Goal: Task Accomplishment & Management: Use online tool/utility

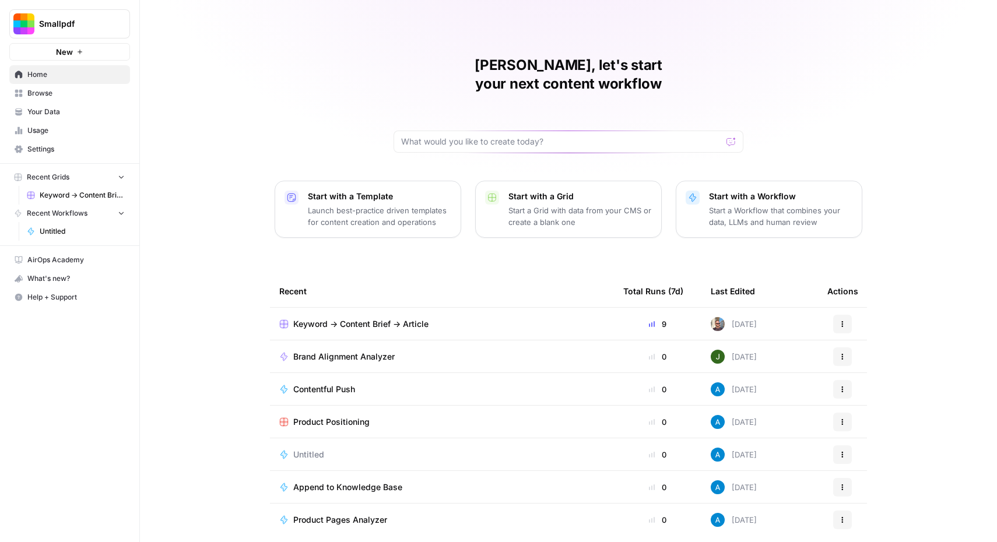
click at [73, 49] on button "New" at bounding box center [69, 51] width 121 height 17
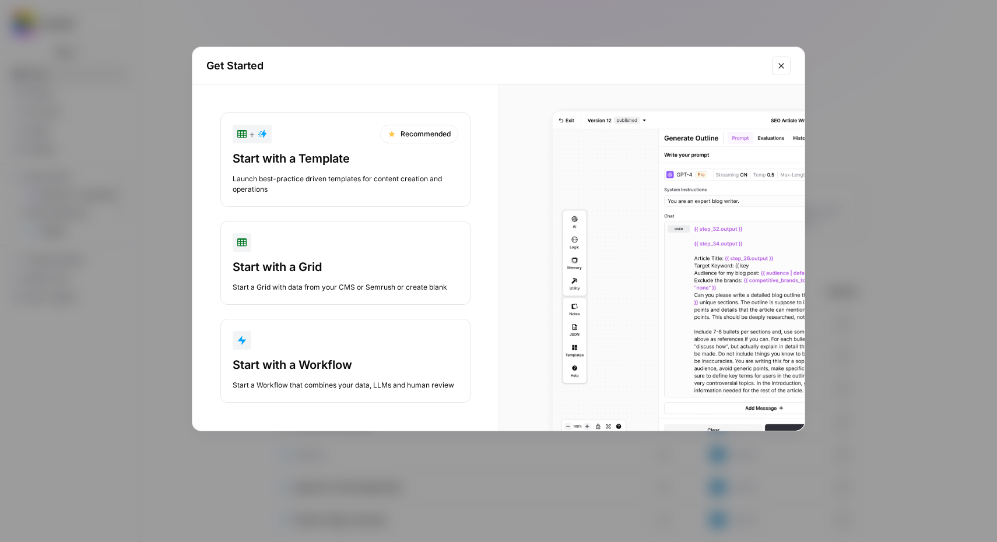
click at [307, 373] on div "Start with a Workflow" at bounding box center [346, 365] width 226 height 16
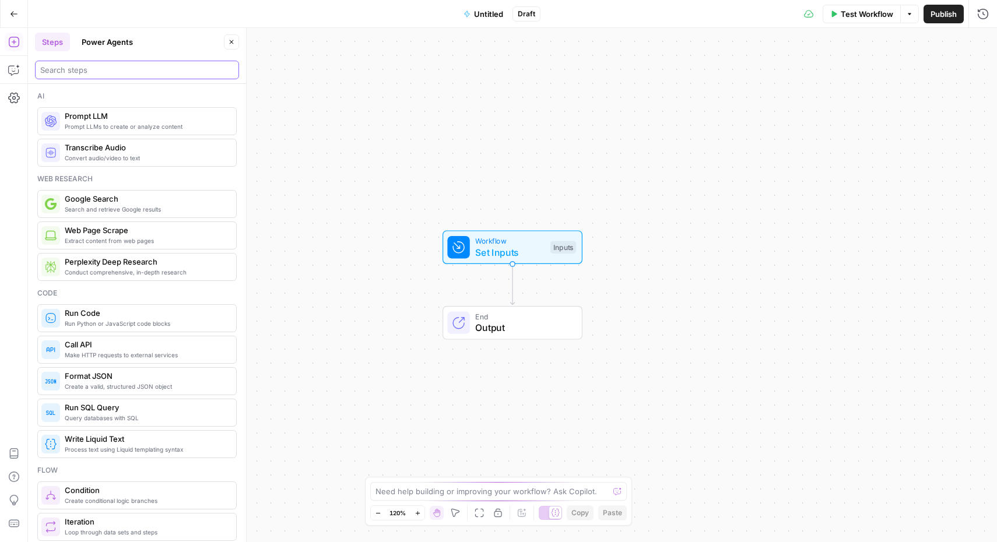
click at [153, 70] on input "search" at bounding box center [137, 70] width 194 height 12
type input "trans"
type input "llm"
click at [126, 129] on span "Prompt LLMs to create or analyze content" at bounding box center [146, 126] width 162 height 9
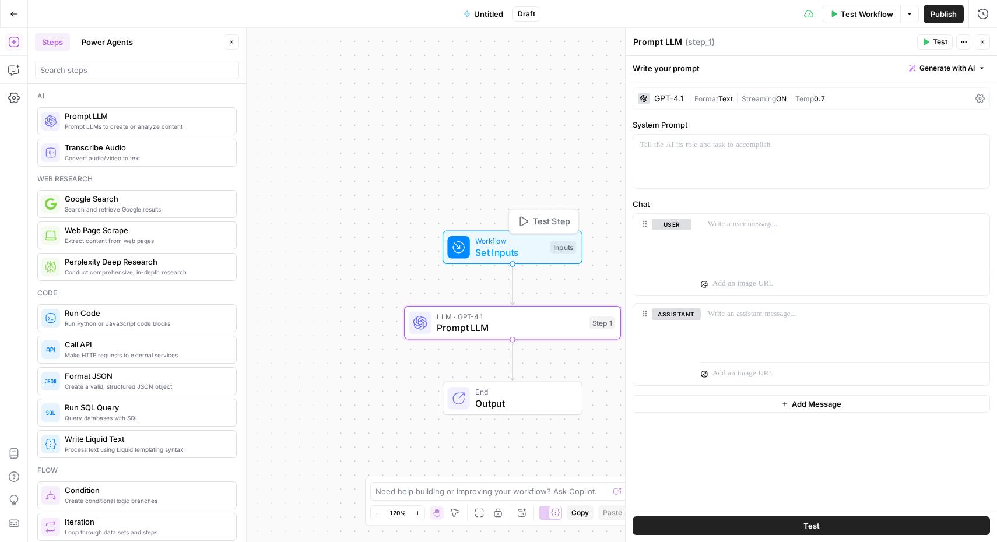
click at [511, 243] on span "Workflow" at bounding box center [509, 241] width 69 height 11
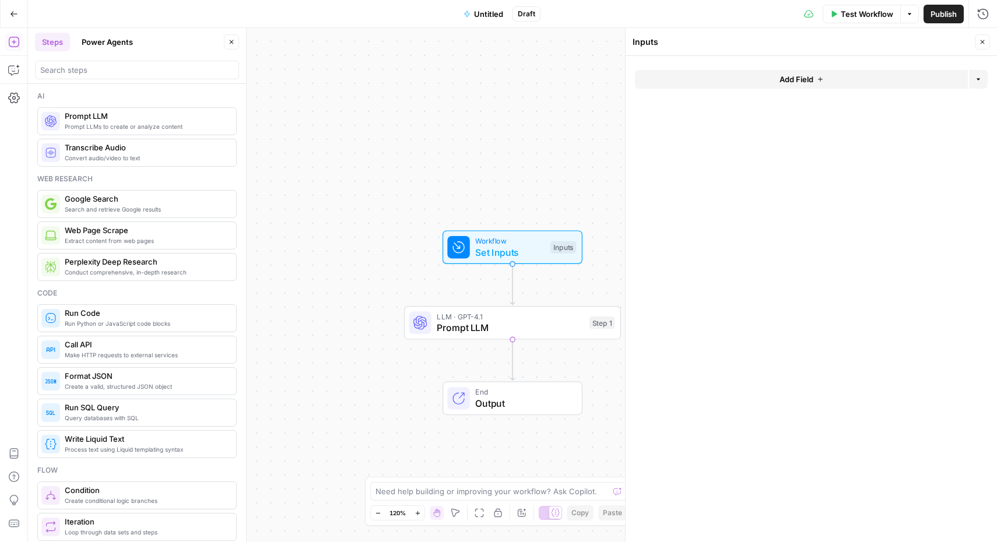
click at [794, 79] on span "Add Field" at bounding box center [796, 79] width 34 height 12
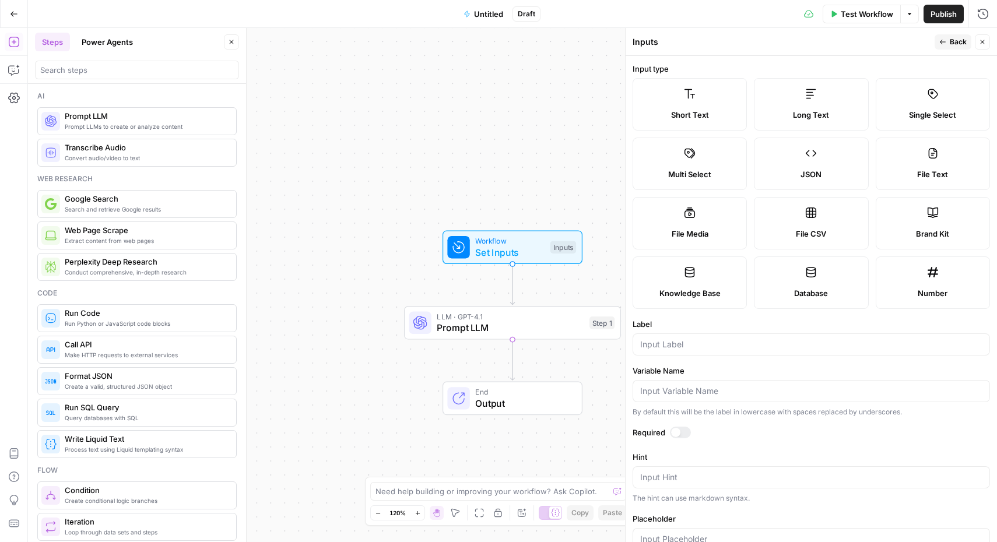
click at [684, 280] on label "Knowledge Base" at bounding box center [690, 283] width 114 height 52
click at [693, 343] on input "Label" at bounding box center [811, 345] width 342 height 12
type input "B"
click at [941, 229] on span "Brand Kit" at bounding box center [932, 234] width 33 height 12
click at [732, 345] on input "Label" at bounding box center [811, 345] width 342 height 12
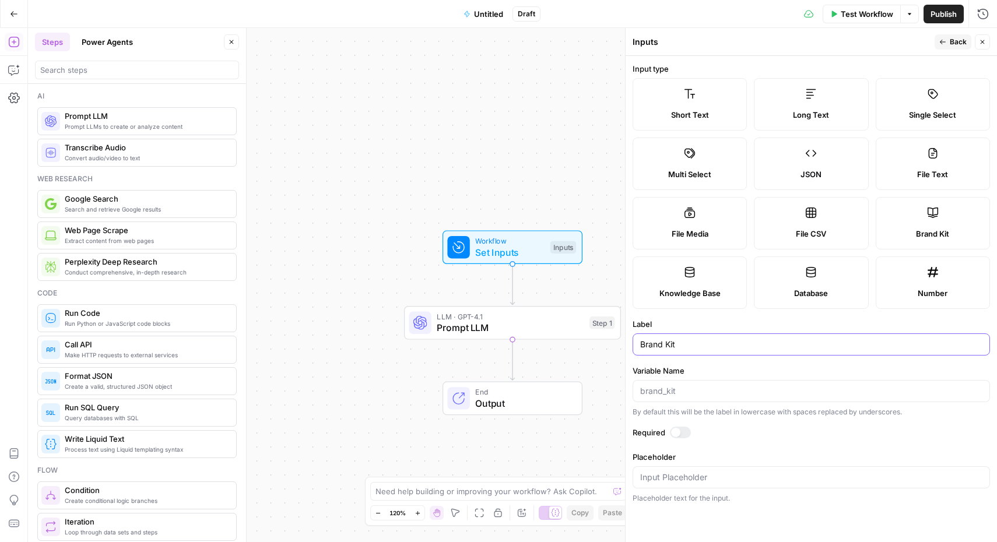
type input "Brand Kit"
click at [762, 440] on div "Required" at bounding box center [811, 434] width 357 height 15
click at [951, 44] on span "Back" at bounding box center [958, 42] width 17 height 10
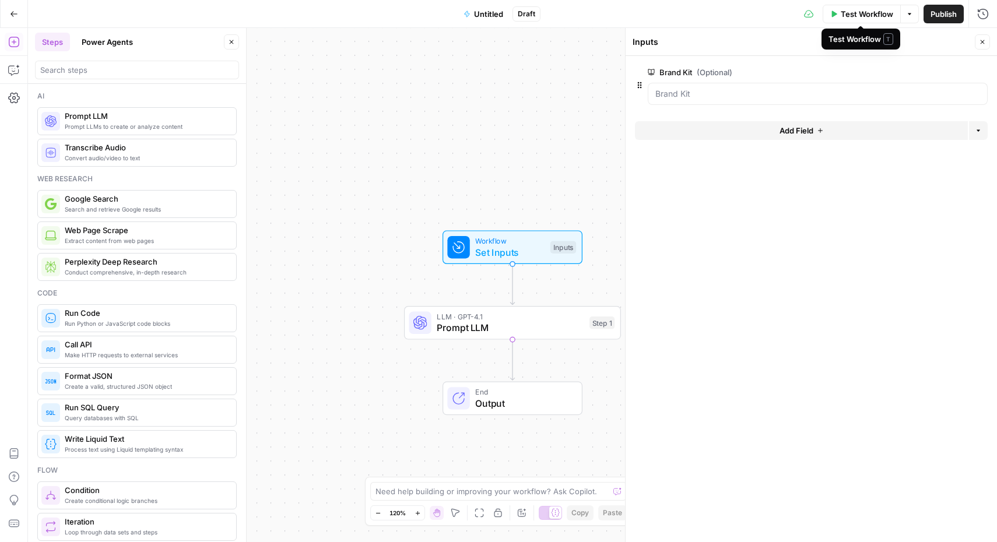
click at [848, 19] on span "Test Workflow" at bounding box center [867, 14] width 52 height 12
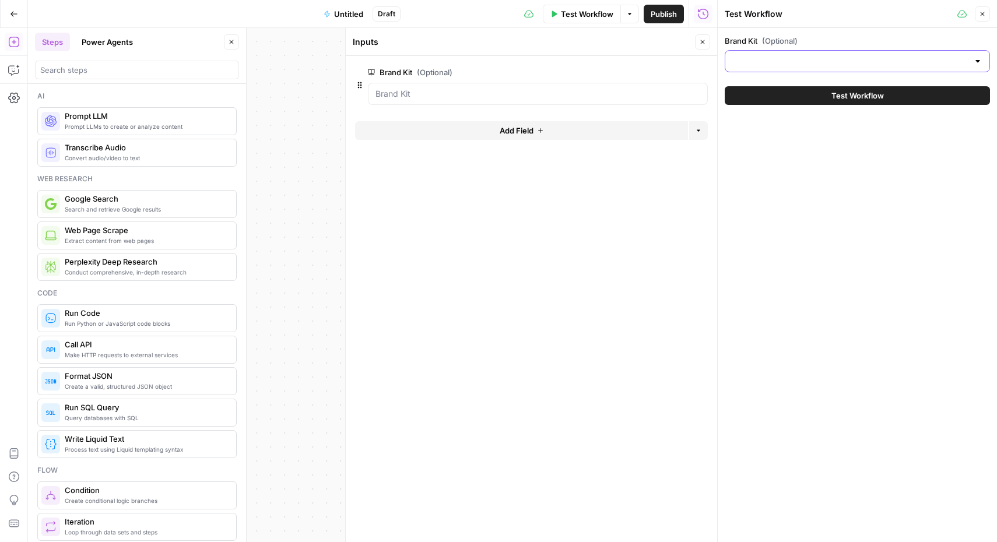
click at [841, 57] on input "Brand Kit (Optional)" at bounding box center [850, 61] width 236 height 12
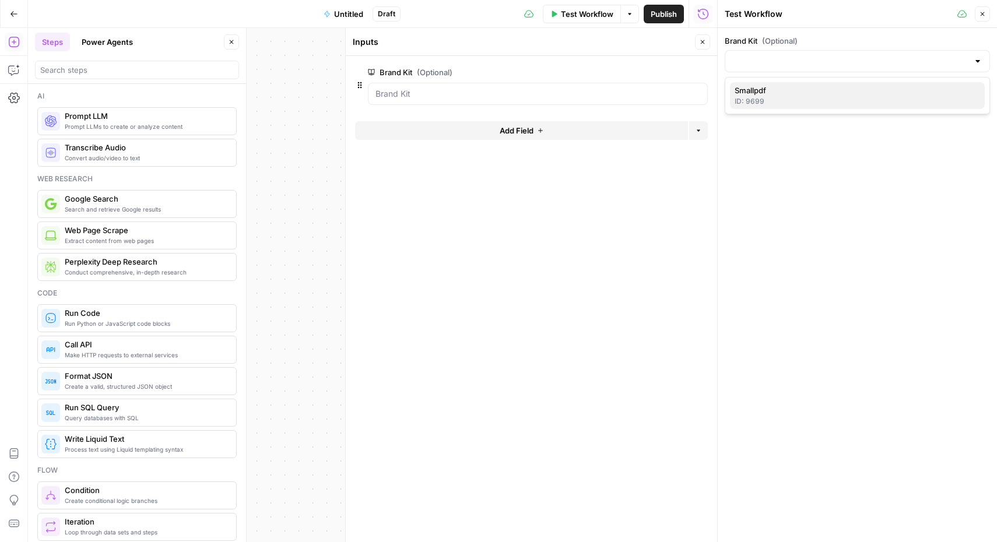
click at [806, 93] on span "Smallpdf" at bounding box center [855, 91] width 241 height 12
type input "Smallpdf"
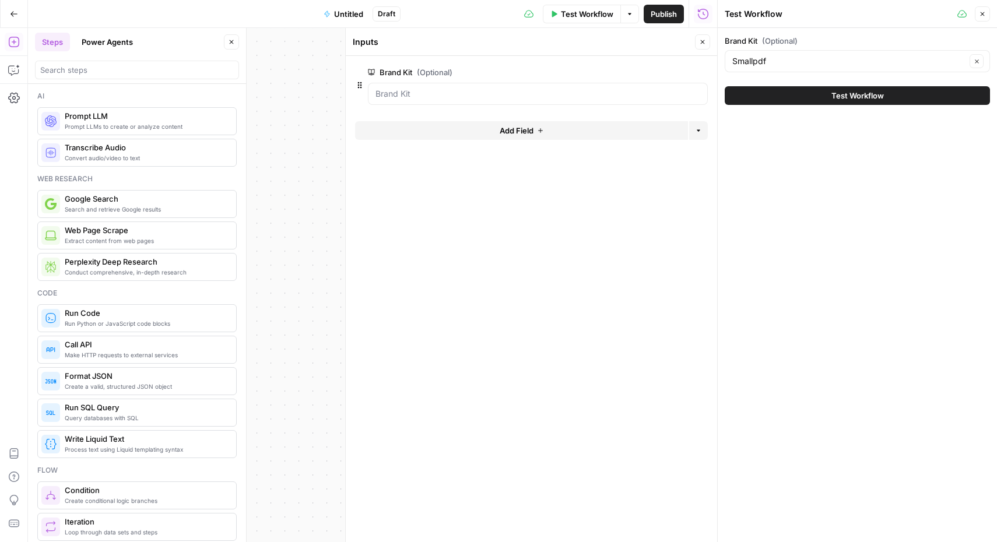
click at [841, 96] on span "Test Workflow" at bounding box center [857, 96] width 52 height 12
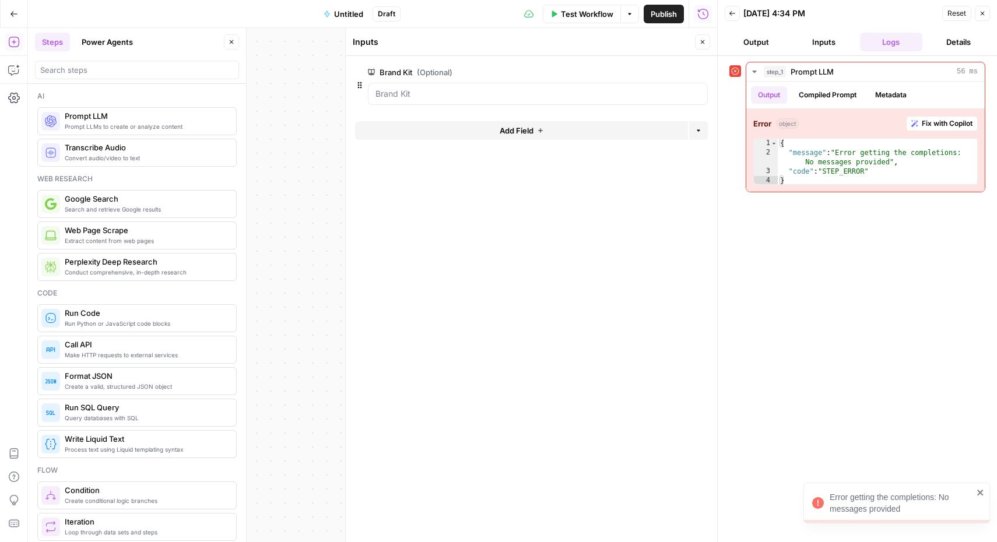
click at [764, 41] on button "Output" at bounding box center [756, 42] width 63 height 19
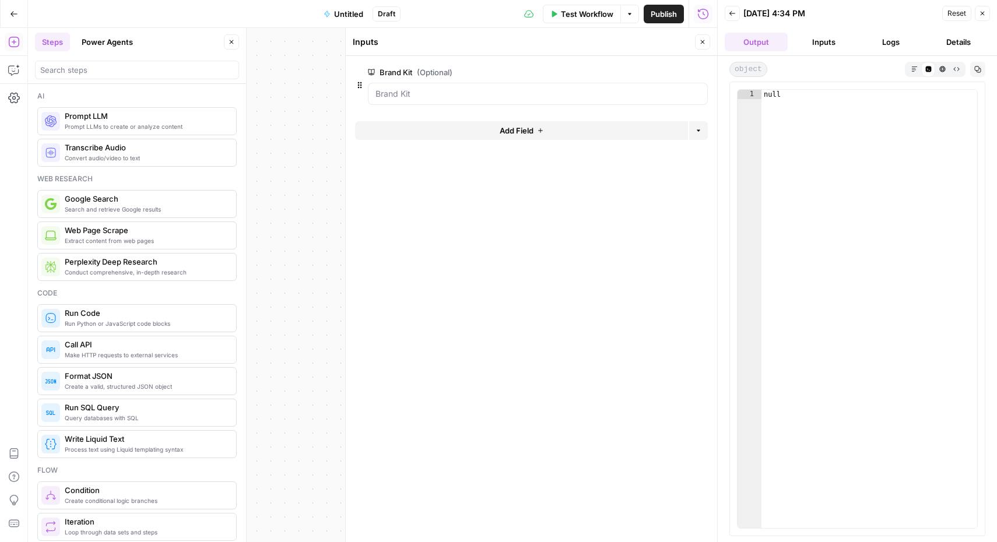
click at [300, 150] on div "Workflow Set Inputs Inputs Error LLM · GPT-4.1 Prompt LLM Step 1 End Output" at bounding box center [372, 285] width 689 height 514
click at [979, 10] on icon "button" at bounding box center [982, 13] width 7 height 7
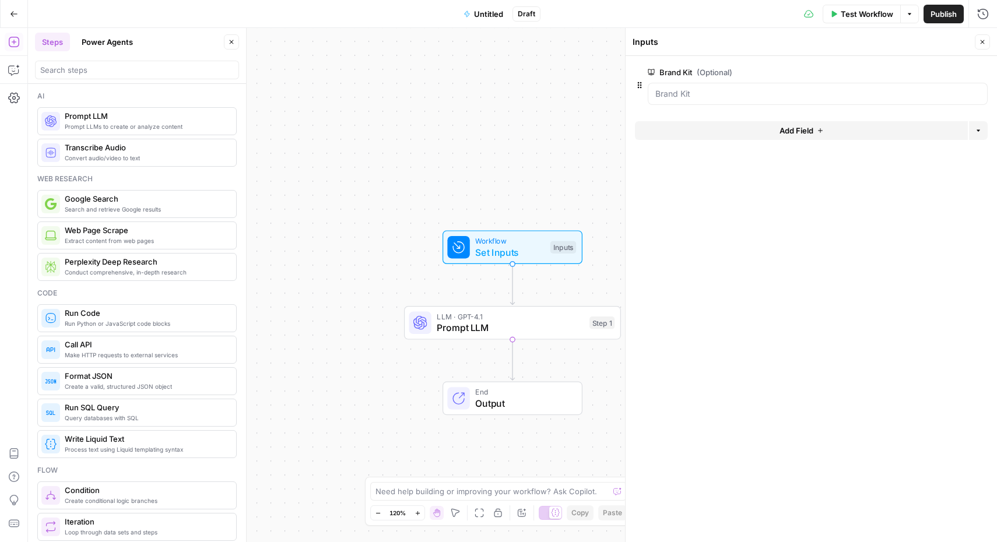
click at [983, 42] on icon "button" at bounding box center [983, 42] width 4 height 4
click at [142, 70] on input "search" at bounding box center [137, 70] width 194 height 12
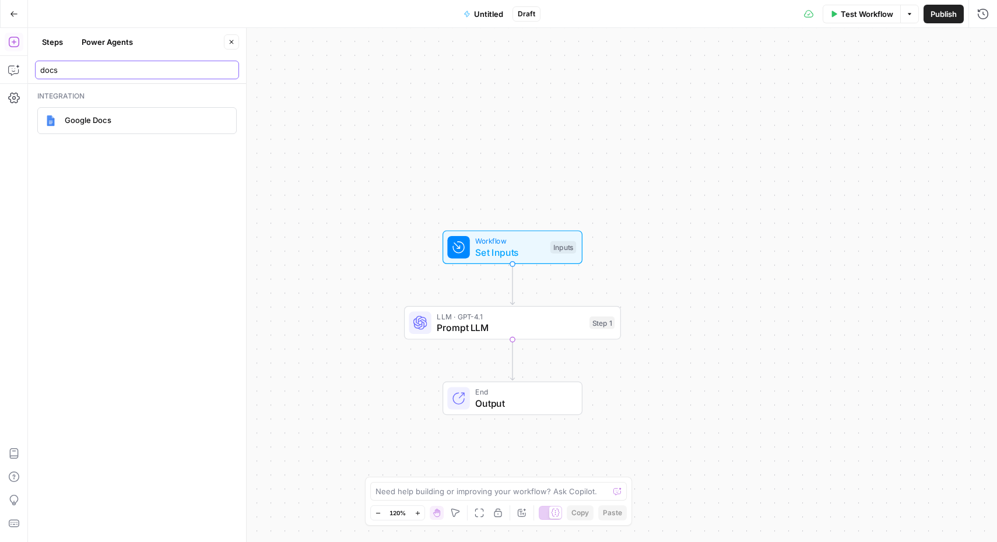
type input "docs"
click at [73, 118] on span "Google Docs" at bounding box center [146, 120] width 162 height 12
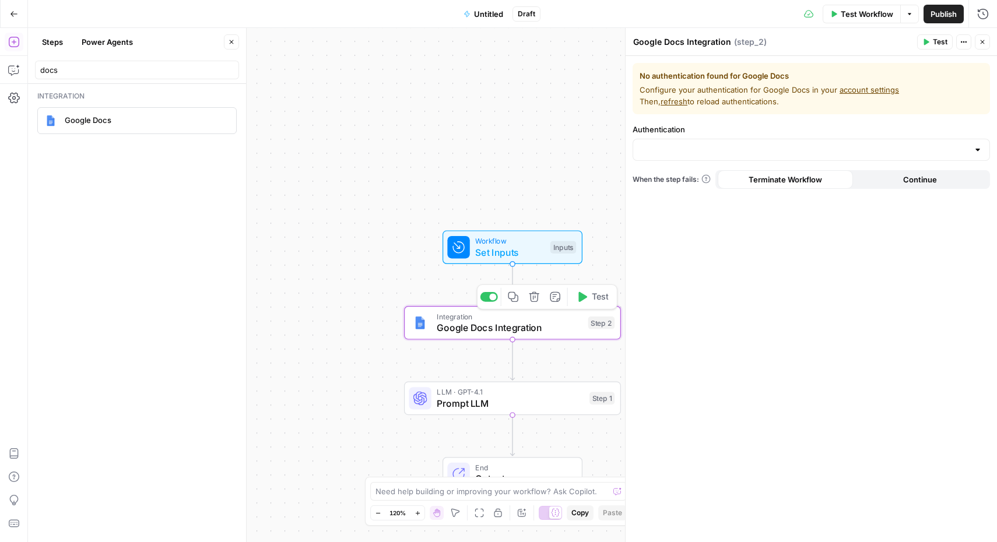
click at [539, 328] on span "Google Docs Integration" at bounding box center [510, 328] width 146 height 14
click at [719, 147] on input "Authentication" at bounding box center [804, 150] width 328 height 12
click at [699, 178] on span "﹢ Create New" at bounding box center [808, 179] width 333 height 12
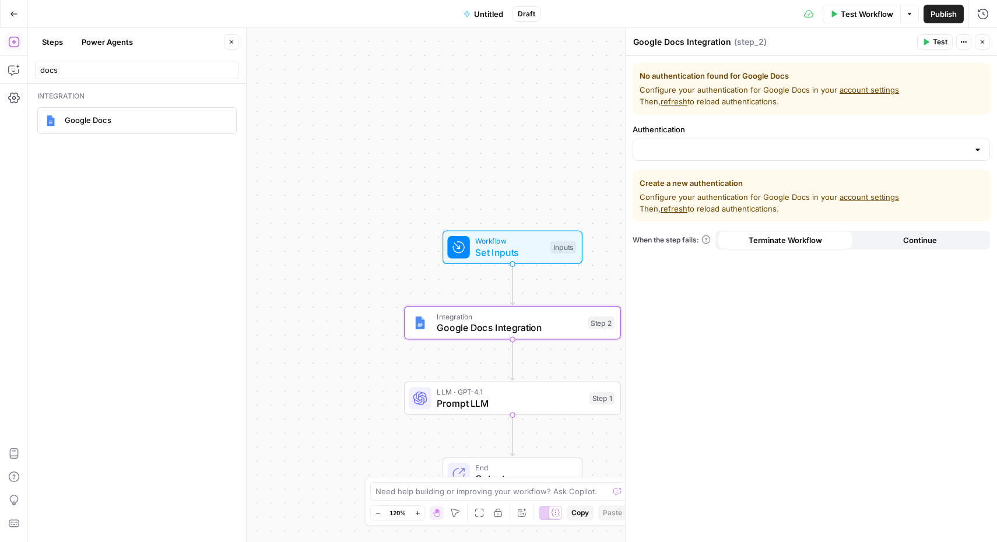
click at [973, 146] on div at bounding box center [977, 150] width 9 height 12
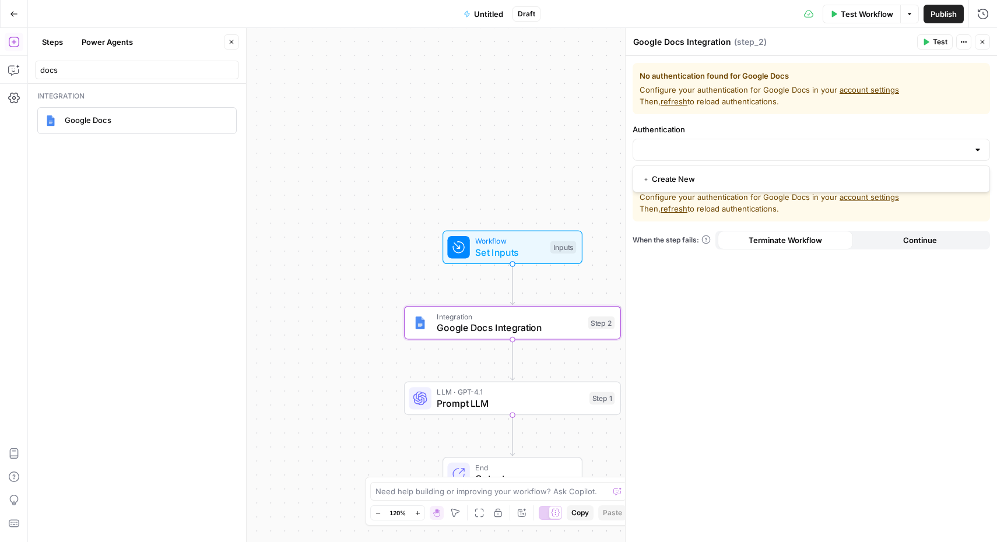
click at [934, 139] on div at bounding box center [811, 150] width 357 height 22
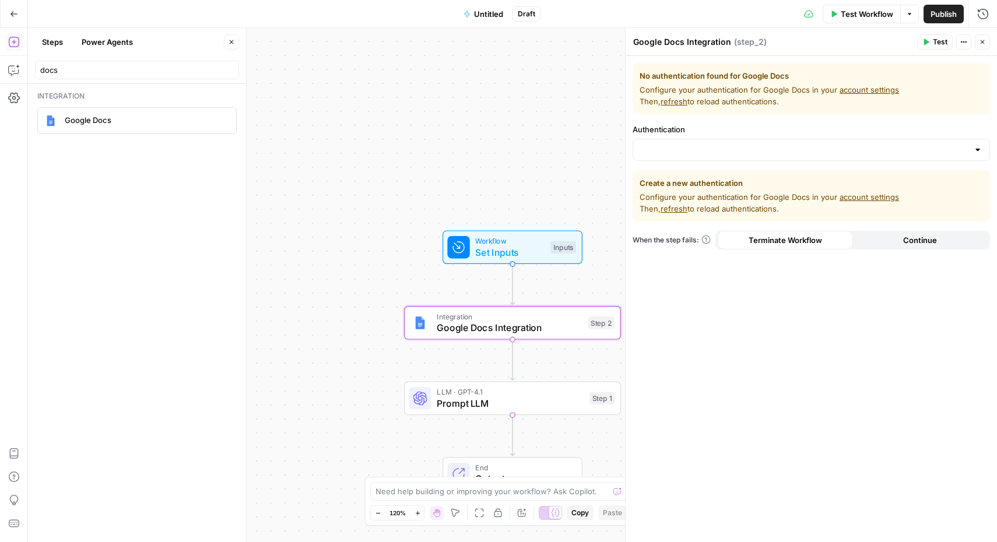
click at [814, 315] on div "No authentication found for Google Docs Configure your authentication for Googl…" at bounding box center [811, 299] width 371 height 486
click at [857, 201] on span "Configure your authentication for Google Docs in your account settings Then, re…" at bounding box center [811, 202] width 343 height 23
click at [865, 196] on link "account settings" at bounding box center [868, 196] width 59 height 9
click at [764, 145] on input "Authentication" at bounding box center [804, 150] width 328 height 12
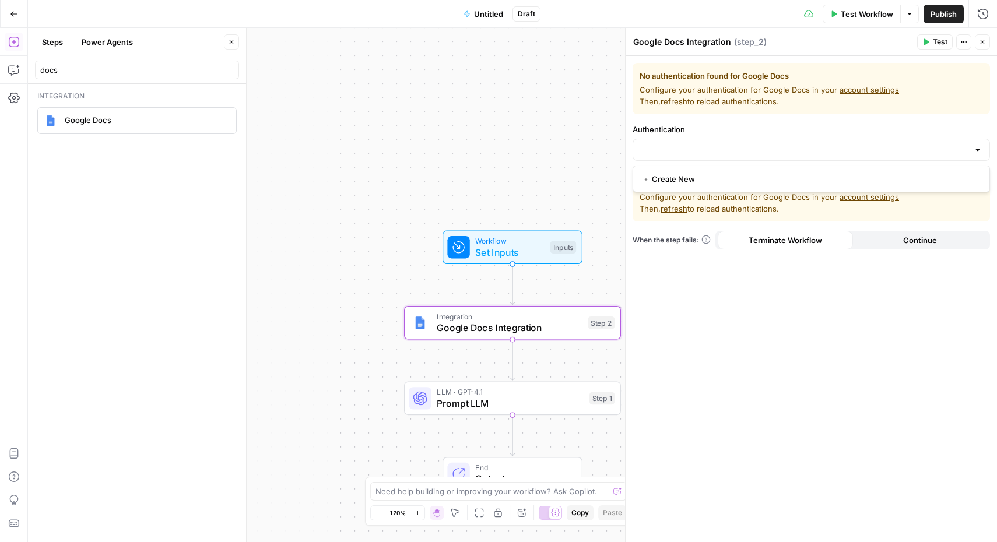
click at [974, 148] on div at bounding box center [977, 150] width 9 height 12
click at [869, 332] on div "No authentication found for Google Docs Configure your authentication for Googl…" at bounding box center [811, 299] width 371 height 486
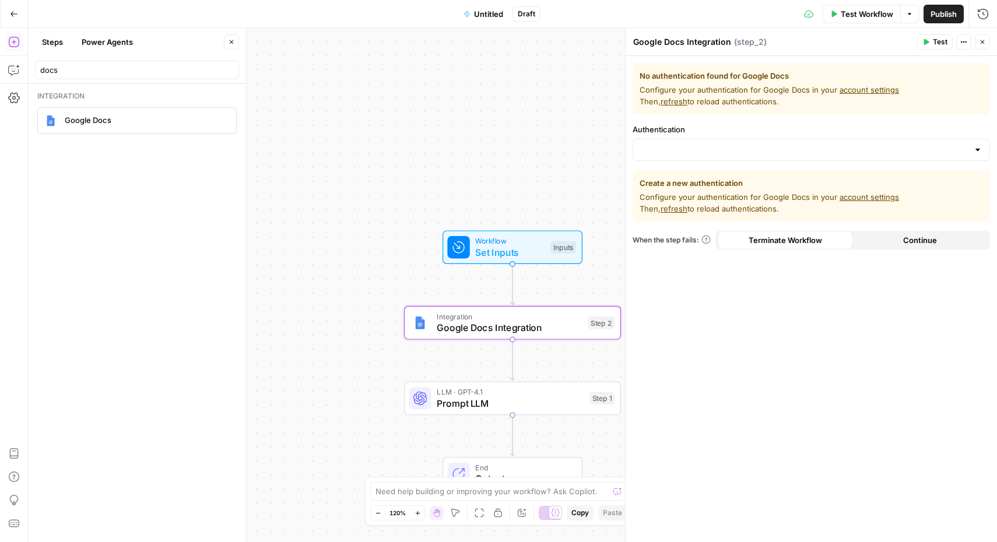
click at [680, 210] on span "refresh" at bounding box center [674, 208] width 27 height 9
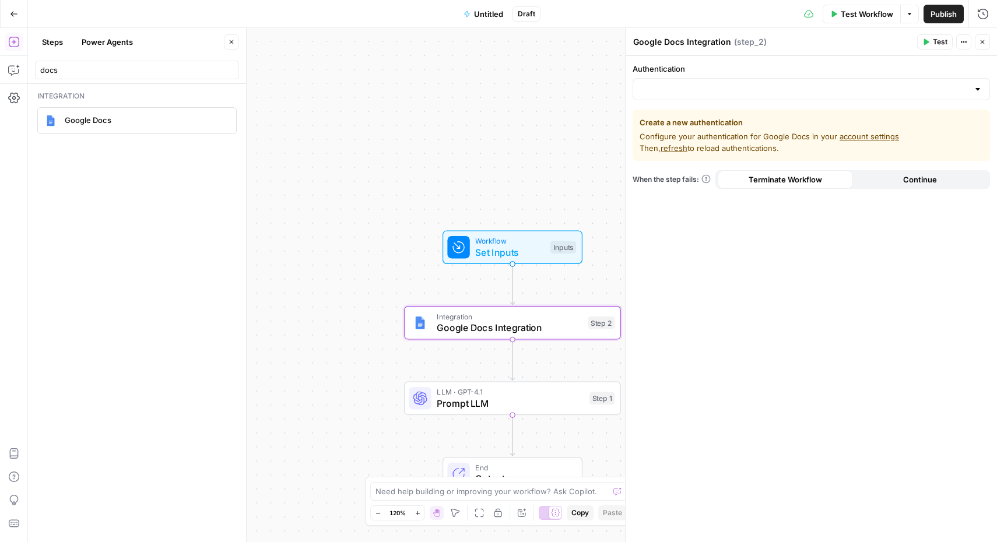
click at [981, 89] on div at bounding box center [977, 89] width 9 height 12
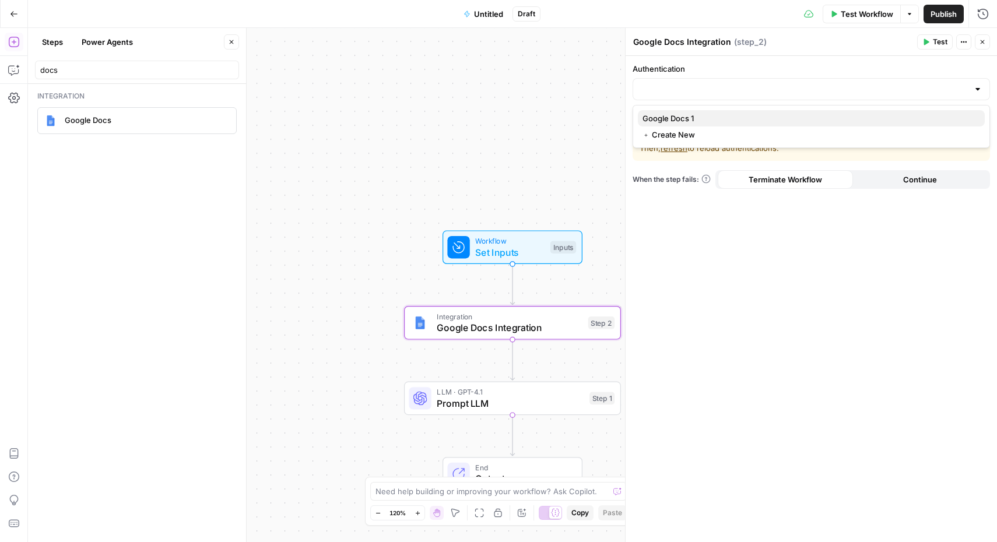
click at [858, 116] on span "Google Docs 1" at bounding box center [808, 119] width 333 height 12
type input "Google Docs 1"
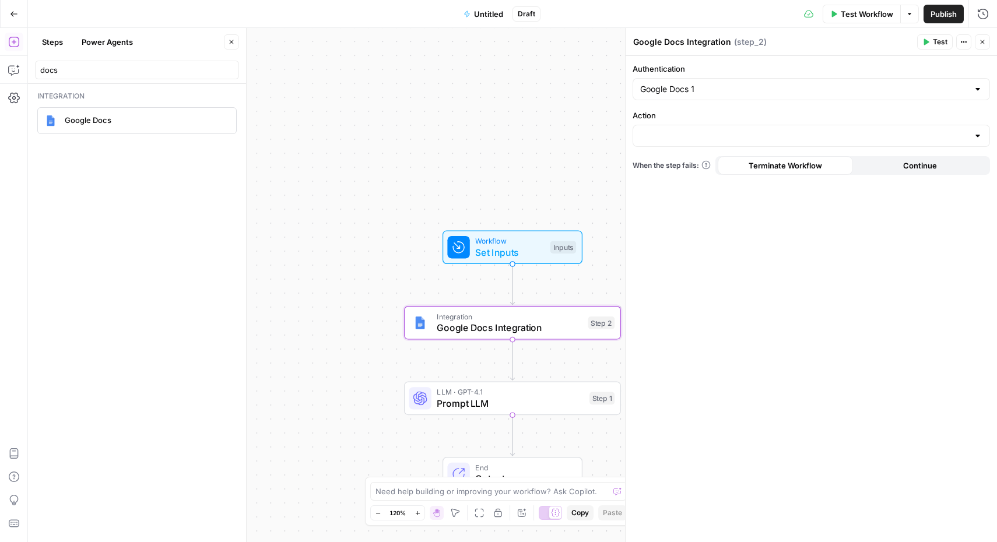
click at [981, 135] on div at bounding box center [977, 136] width 9 height 12
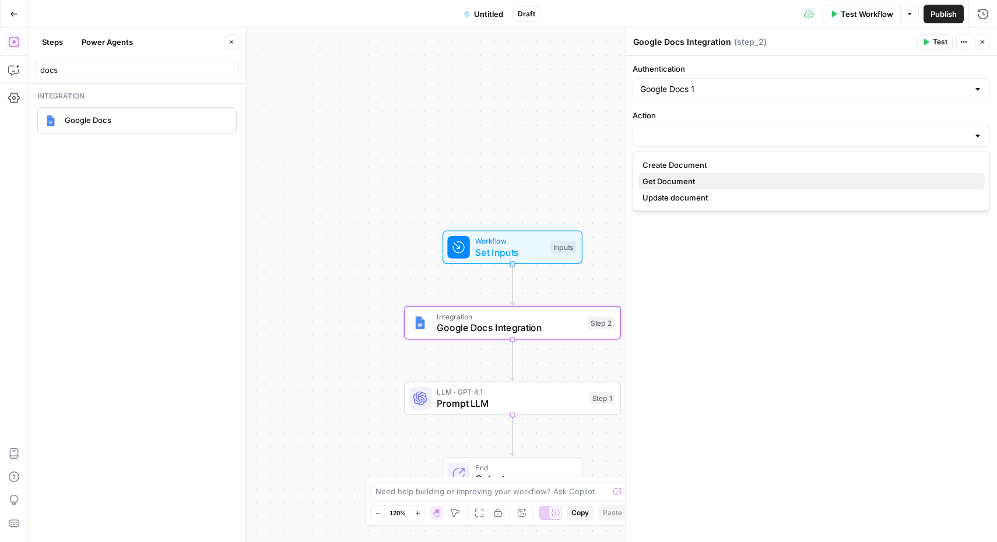
click at [711, 178] on span "Get Document" at bounding box center [808, 181] width 333 height 12
type input "Get Document"
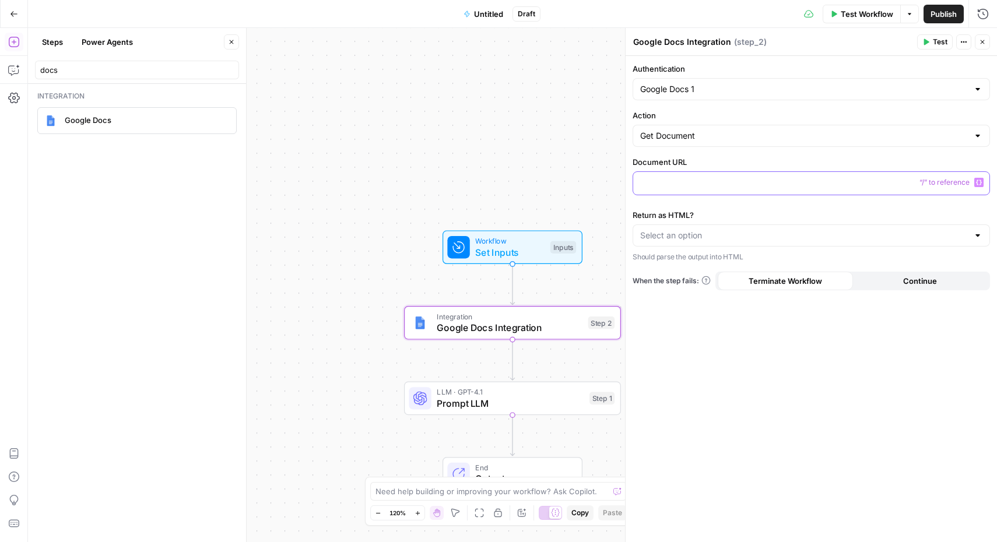
click at [907, 184] on p at bounding box center [811, 183] width 342 height 12
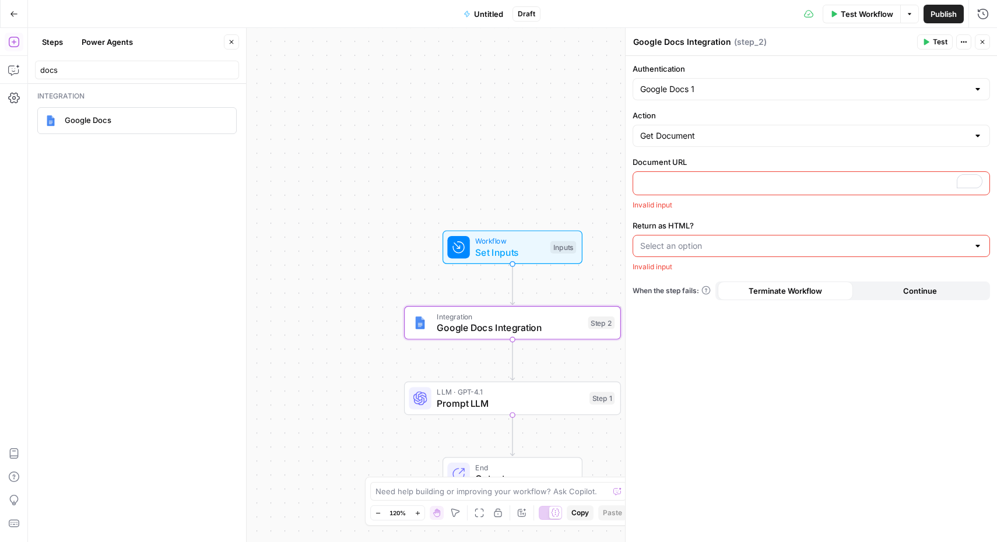
click at [456, 171] on div "Workflow Set Inputs Inputs Test Step Integration Google Docs Integration Step 2…" at bounding box center [512, 285] width 969 height 514
click at [119, 118] on span "Google Docs" at bounding box center [146, 120] width 162 height 12
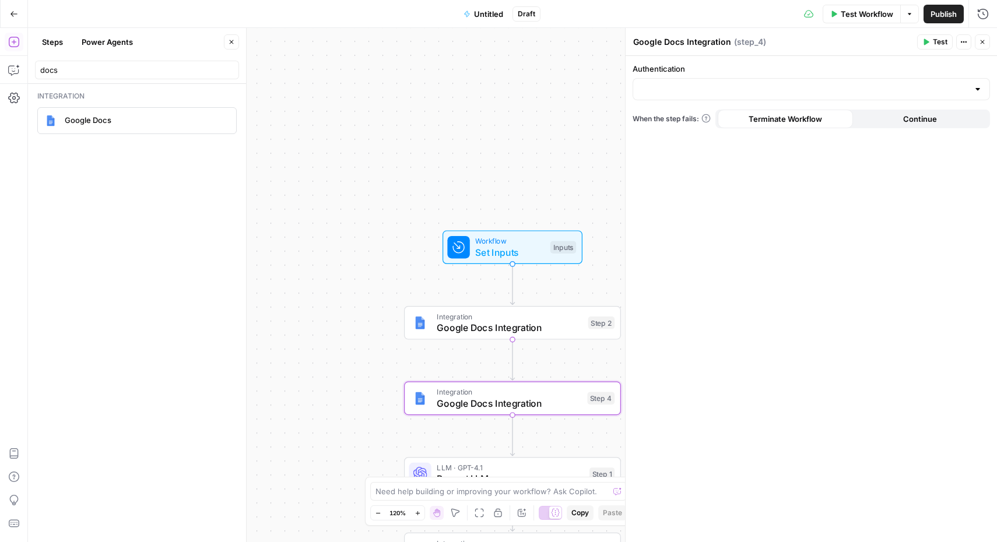
click at [504, 394] on span "Integration" at bounding box center [509, 392] width 145 height 11
click at [975, 86] on div at bounding box center [977, 89] width 9 height 12
click at [822, 117] on span "Google Docs 1" at bounding box center [808, 119] width 333 height 12
type input "Google Docs 1"
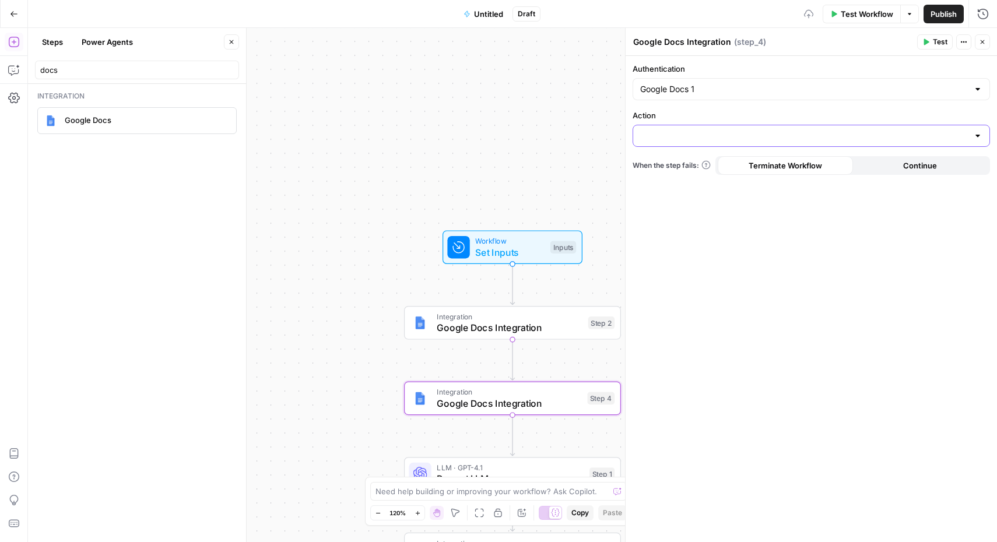
click at [892, 132] on input "Action" at bounding box center [804, 136] width 328 height 12
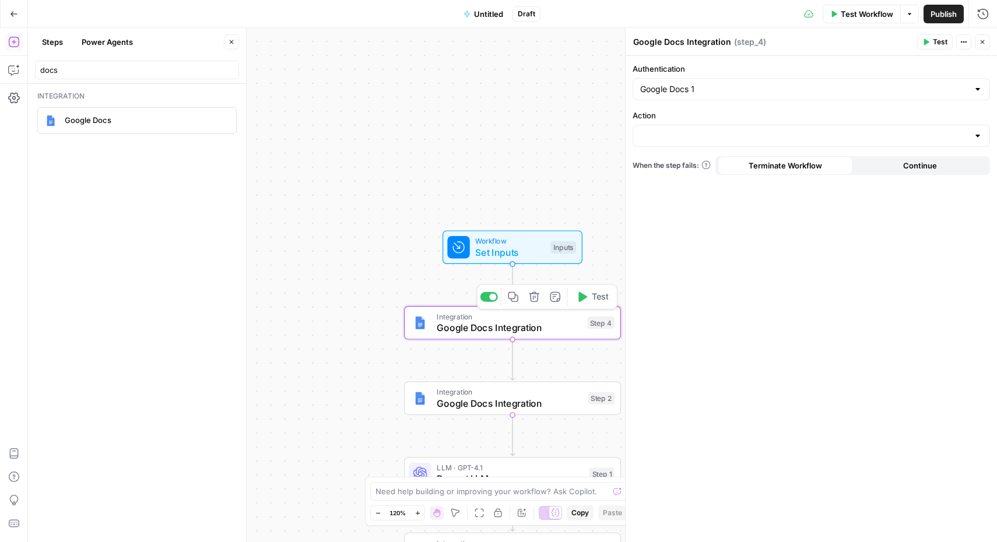
click at [503, 331] on span "Google Docs Integration" at bounding box center [509, 328] width 145 height 14
click at [977, 138] on div at bounding box center [977, 136] width 9 height 12
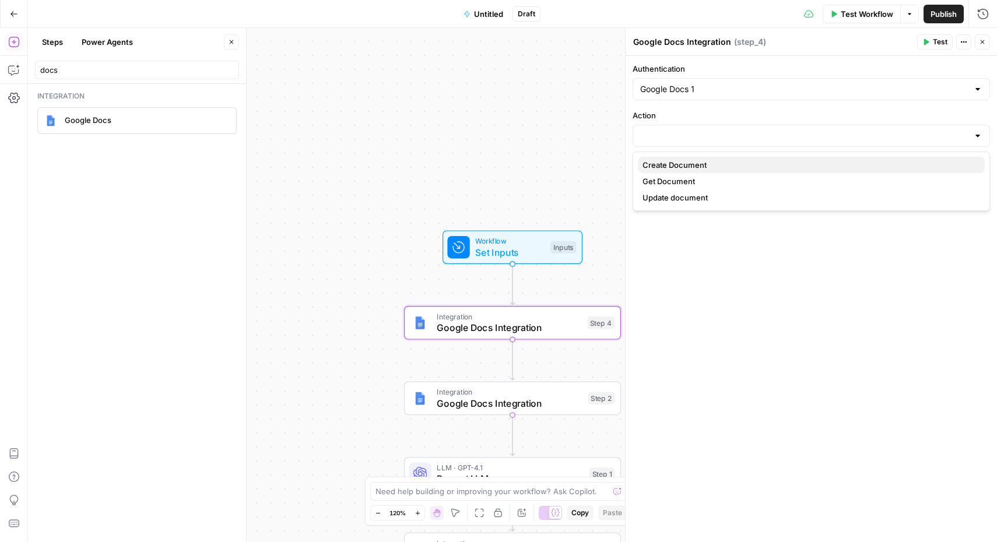
click at [843, 165] on span "Create Document" at bounding box center [808, 165] width 333 height 12
type input "Create Document"
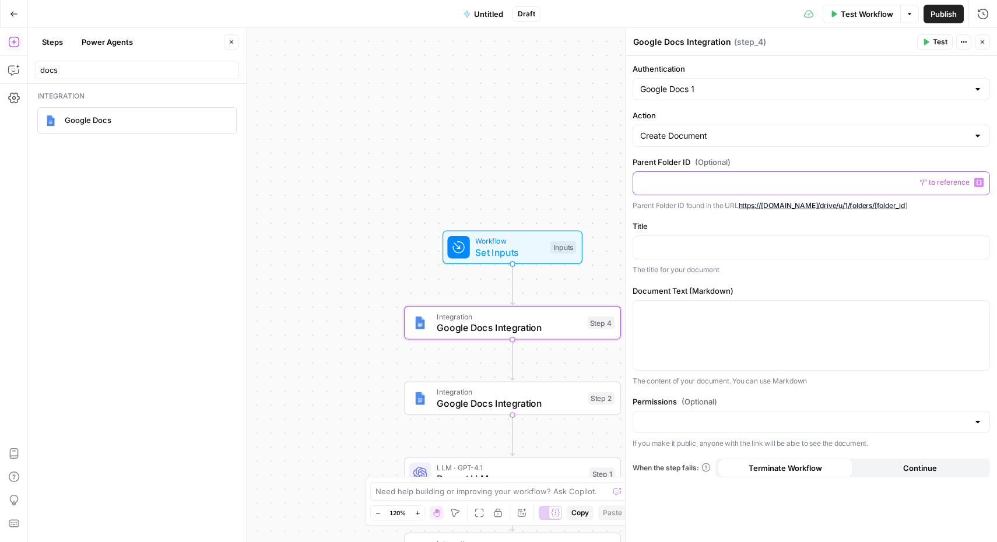
click at [907, 182] on p at bounding box center [811, 183] width 342 height 12
click at [788, 246] on p at bounding box center [811, 247] width 342 height 12
click at [982, 44] on icon "button" at bounding box center [982, 41] width 7 height 7
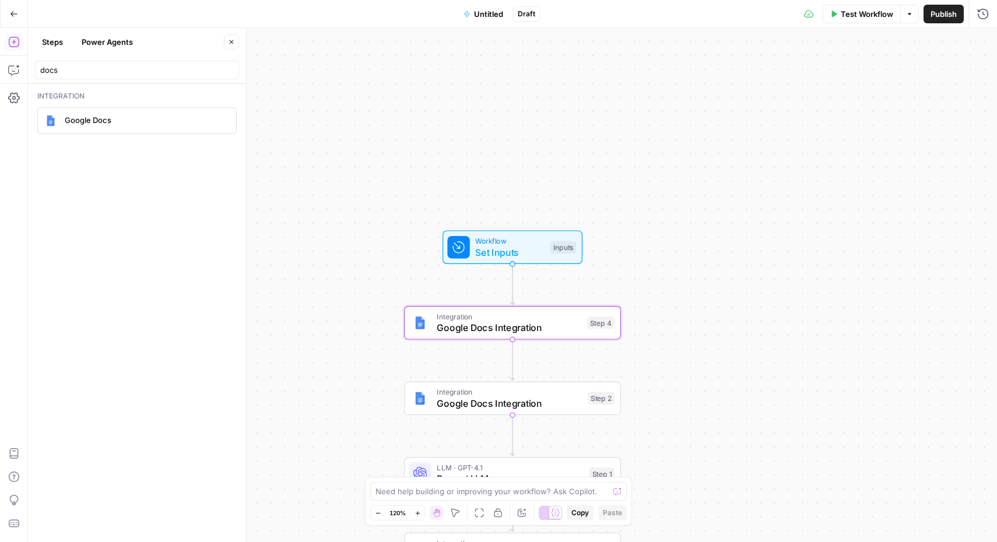
click at [13, 13] on icon "button" at bounding box center [13, 13] width 7 height 5
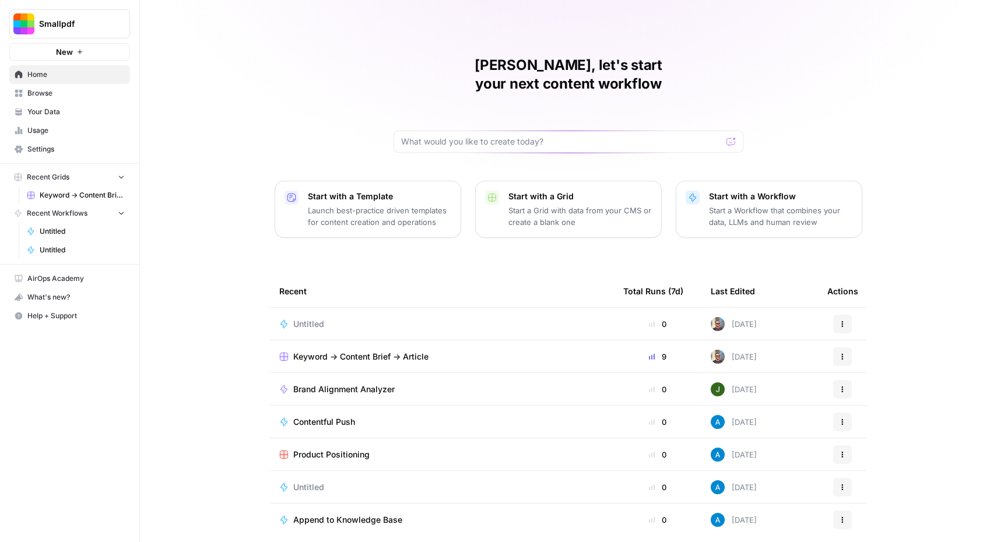
click at [314, 318] on span "Untitled" at bounding box center [308, 324] width 31 height 12
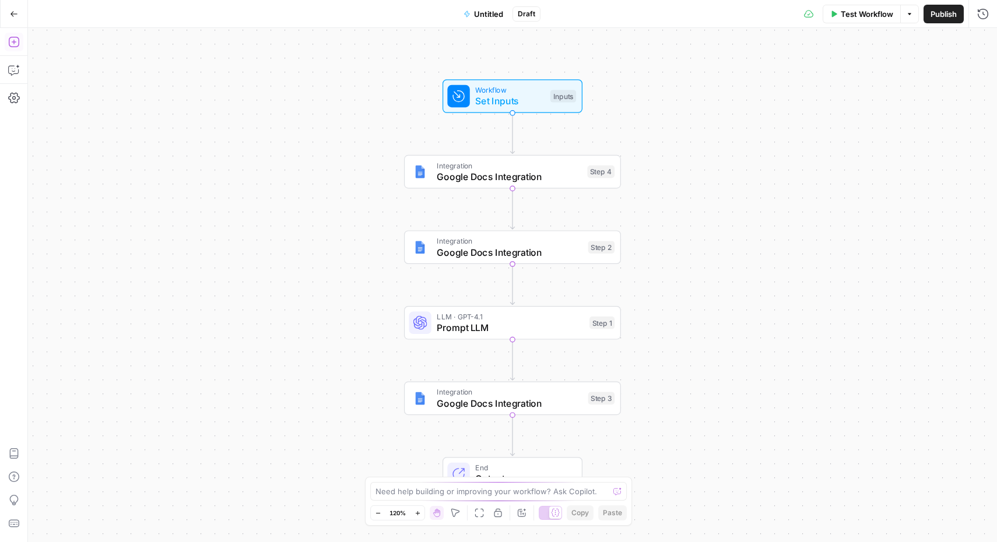
click at [17, 41] on icon "button" at bounding box center [14, 42] width 12 height 12
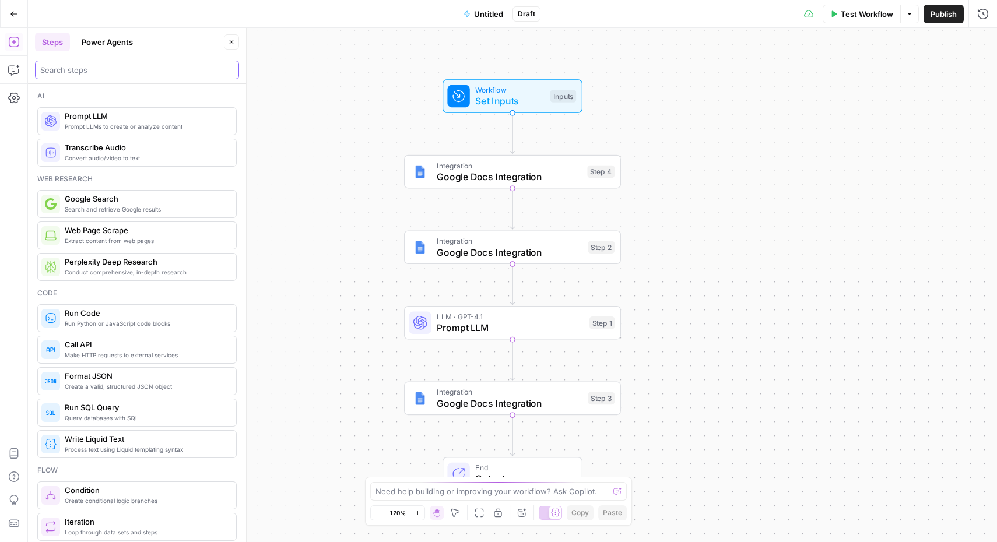
click at [93, 69] on input "search" at bounding box center [137, 70] width 194 height 12
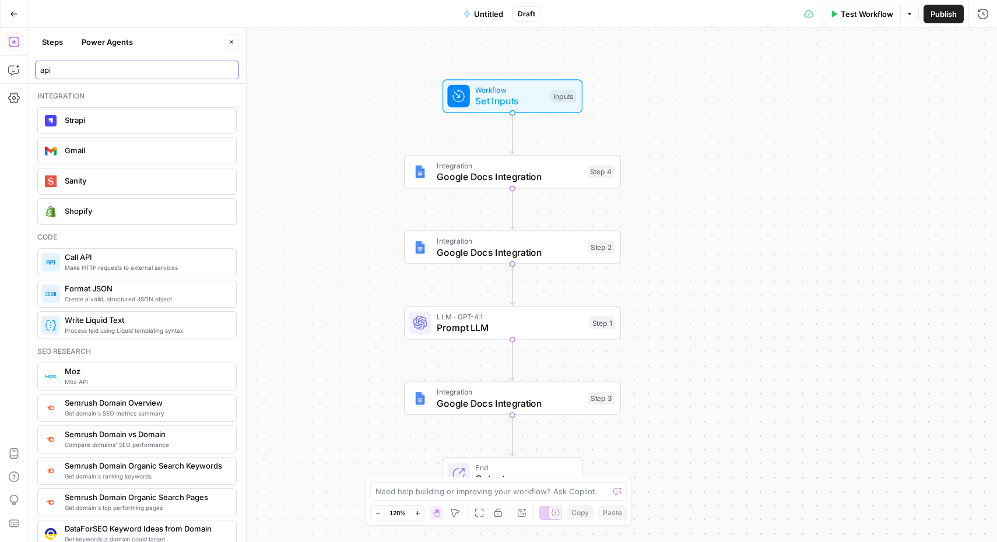
type input "api"
click at [111, 268] on span "Make HTTP requests to external services" at bounding box center [146, 267] width 162 height 9
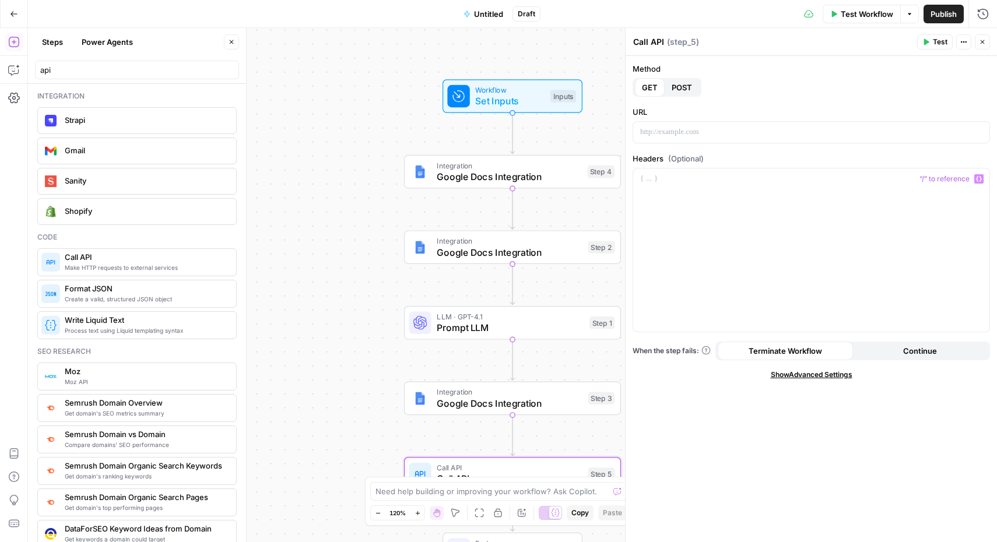
click at [691, 84] on span "POST" at bounding box center [682, 88] width 20 height 12
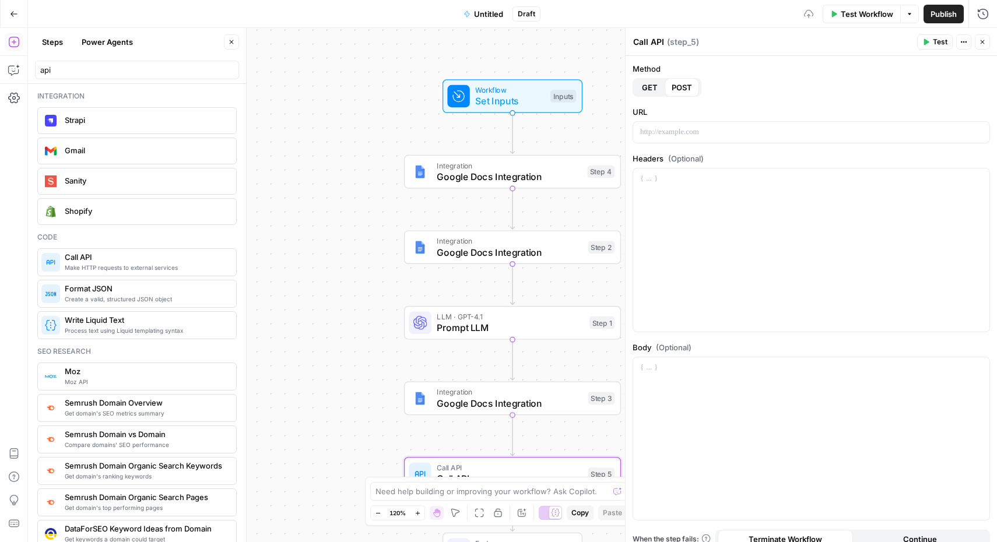
click at [650, 84] on span "GET" at bounding box center [650, 88] width 16 height 12
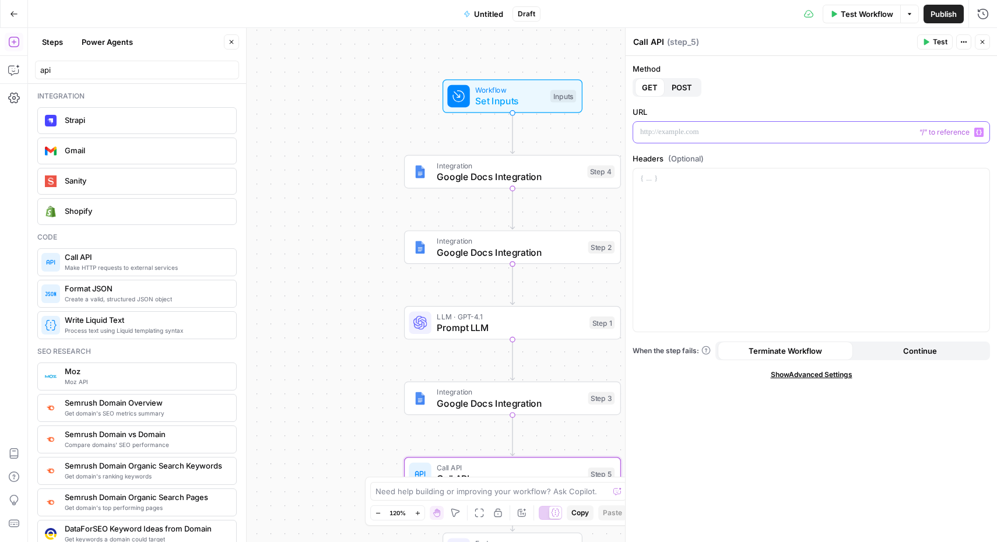
click at [695, 134] on p at bounding box center [811, 133] width 342 height 12
click at [15, 10] on icon "button" at bounding box center [14, 14] width 8 height 8
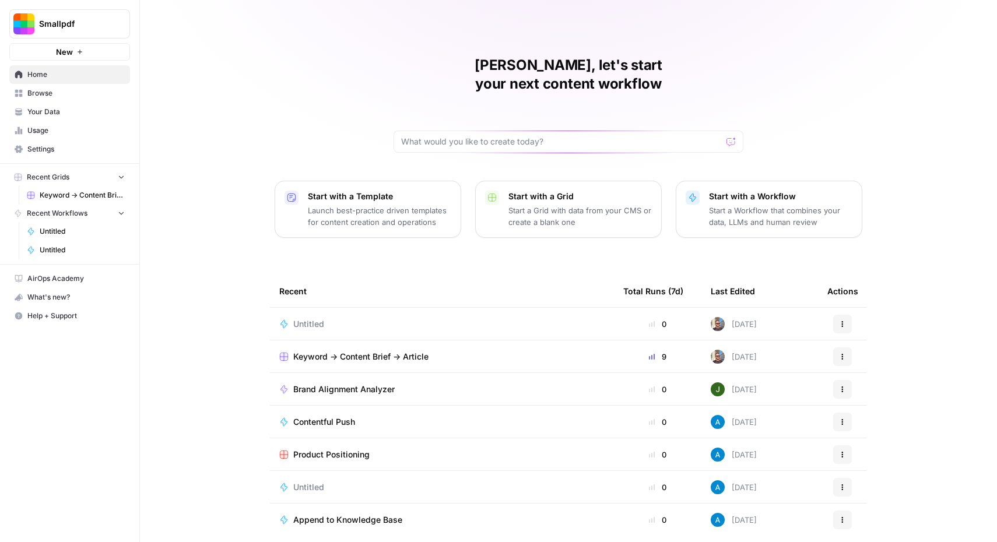
click at [841, 321] on icon "button" at bounding box center [842, 324] width 7 height 7
click at [856, 354] on span "Delete" at bounding box center [902, 359] width 93 height 12
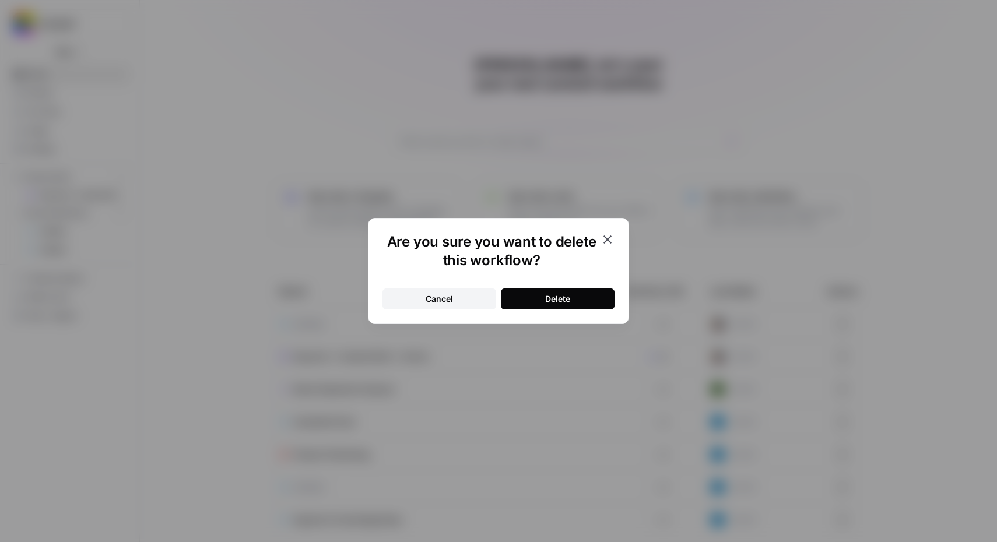
click at [575, 304] on button "Delete" at bounding box center [558, 299] width 114 height 21
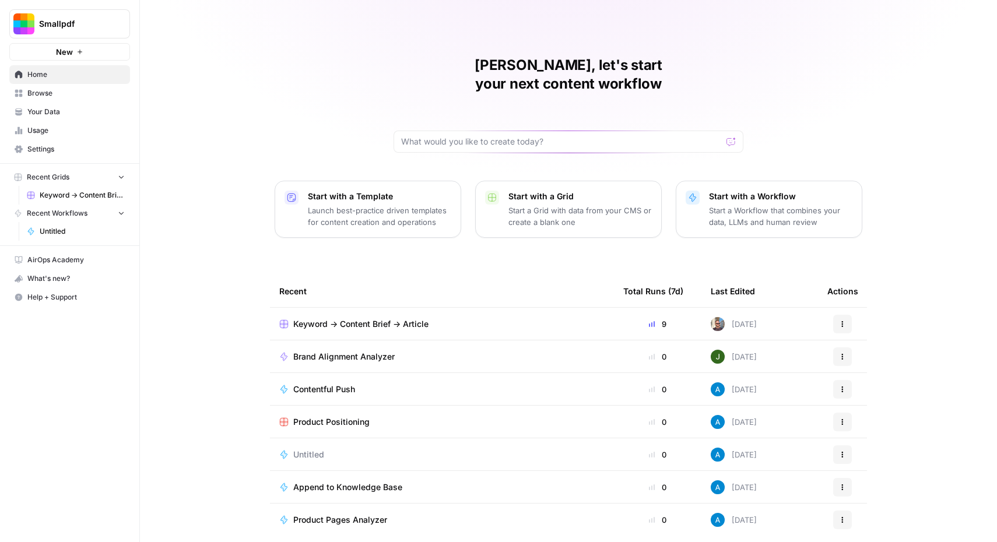
click at [231, 74] on div "[PERSON_NAME], let's start your next content workflow Start with a Template Lau…" at bounding box center [568, 277] width 857 height 555
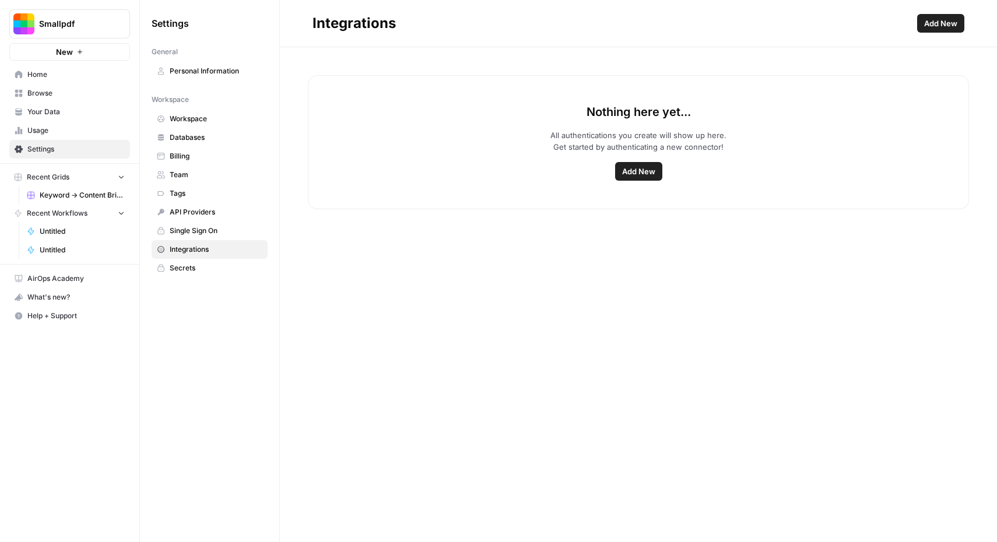
click at [632, 171] on span "Add New" at bounding box center [638, 172] width 33 height 12
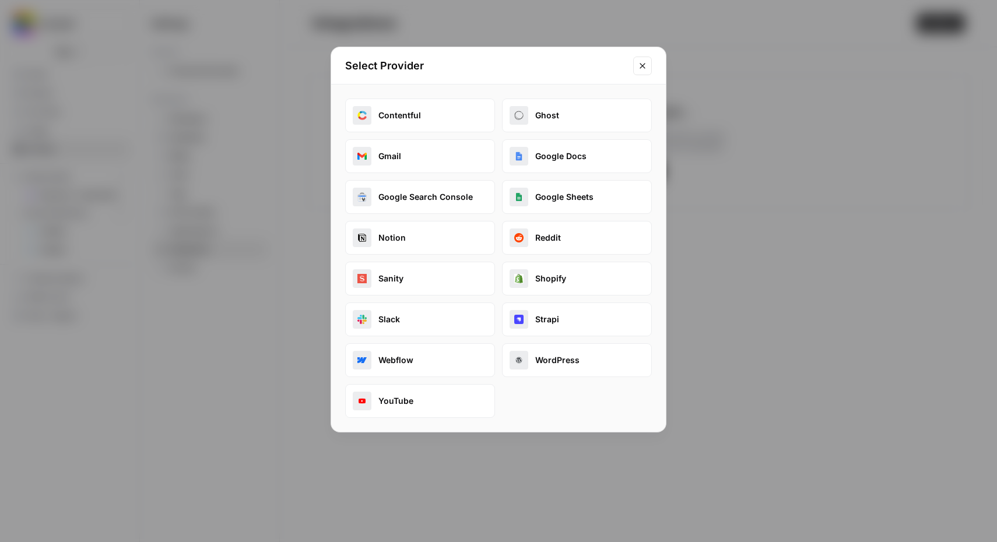
click at [559, 160] on button "Google Docs" at bounding box center [577, 156] width 150 height 34
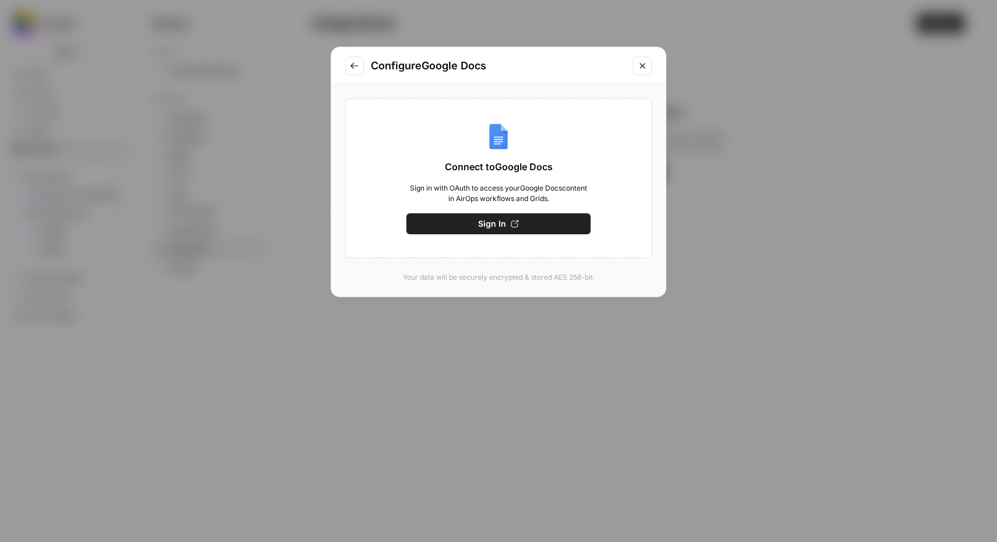
click at [495, 224] on span "Sign In" at bounding box center [492, 224] width 28 height 12
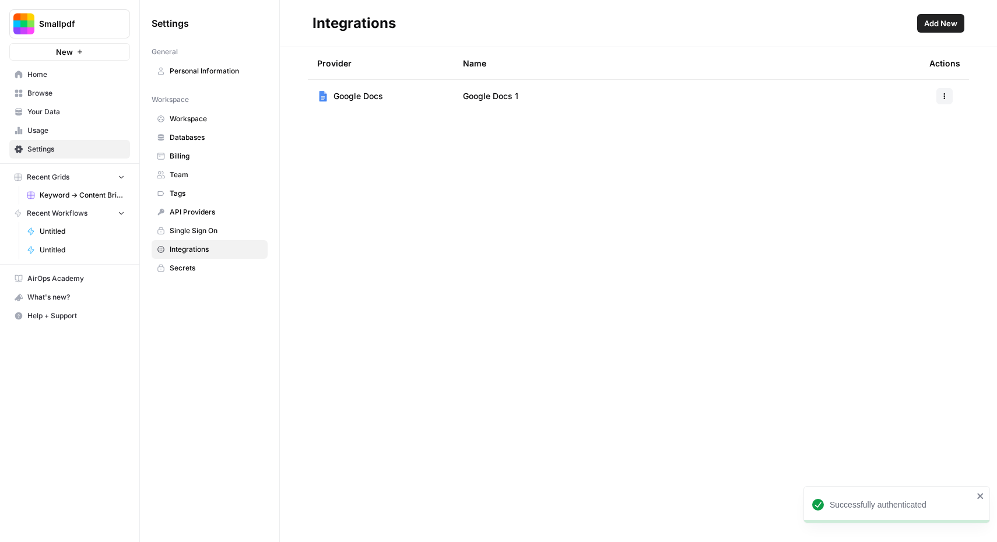
click at [61, 21] on span "Smallpdf" at bounding box center [74, 24] width 71 height 12
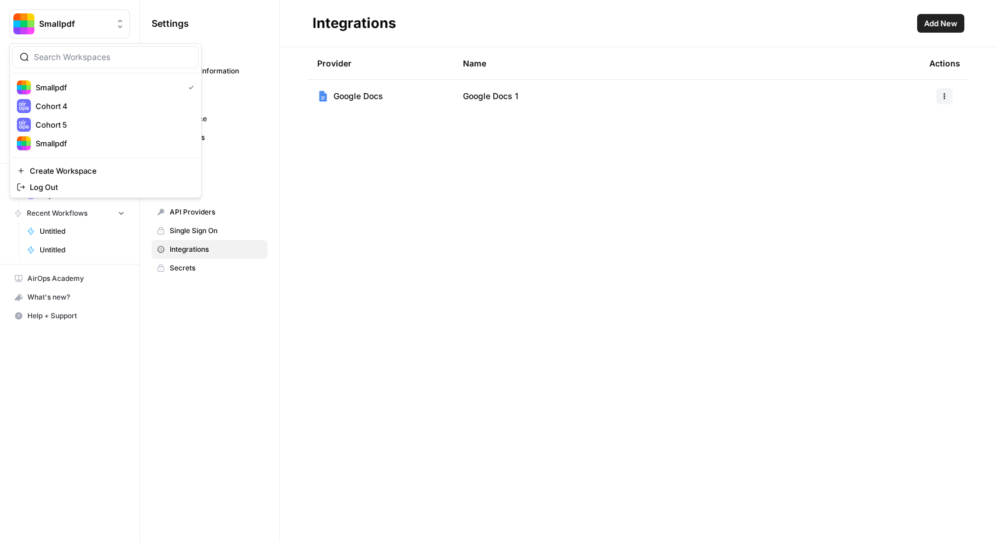
click at [61, 21] on span "Smallpdf" at bounding box center [74, 24] width 71 height 12
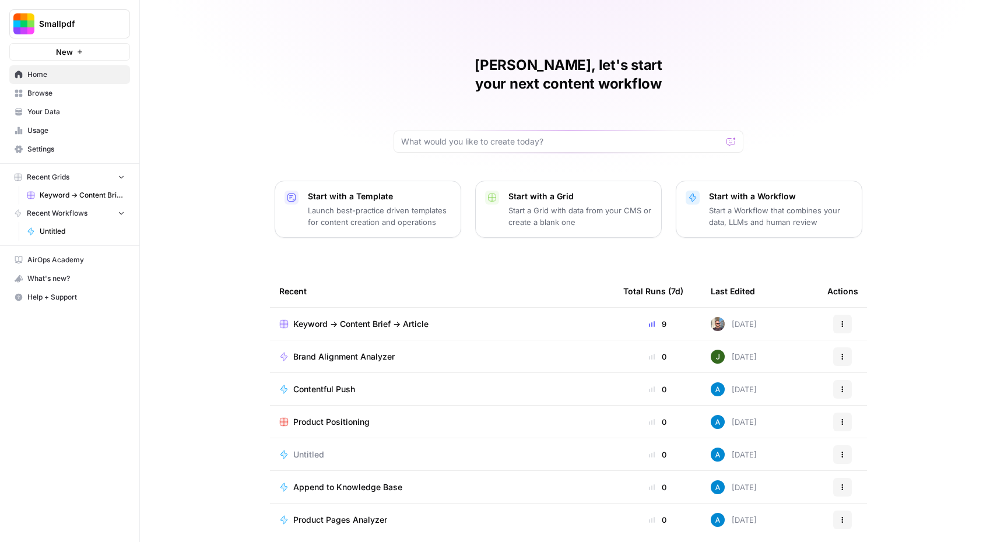
click at [355, 318] on span "Keyword -> Content Brief -> Article" at bounding box center [360, 324] width 135 height 12
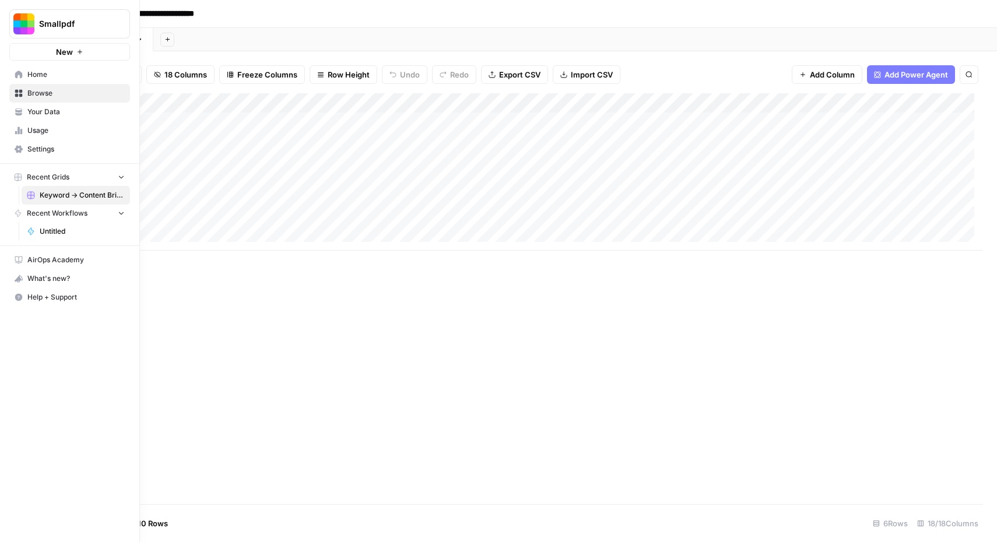
click at [54, 226] on span "Untitled" at bounding box center [82, 231] width 85 height 10
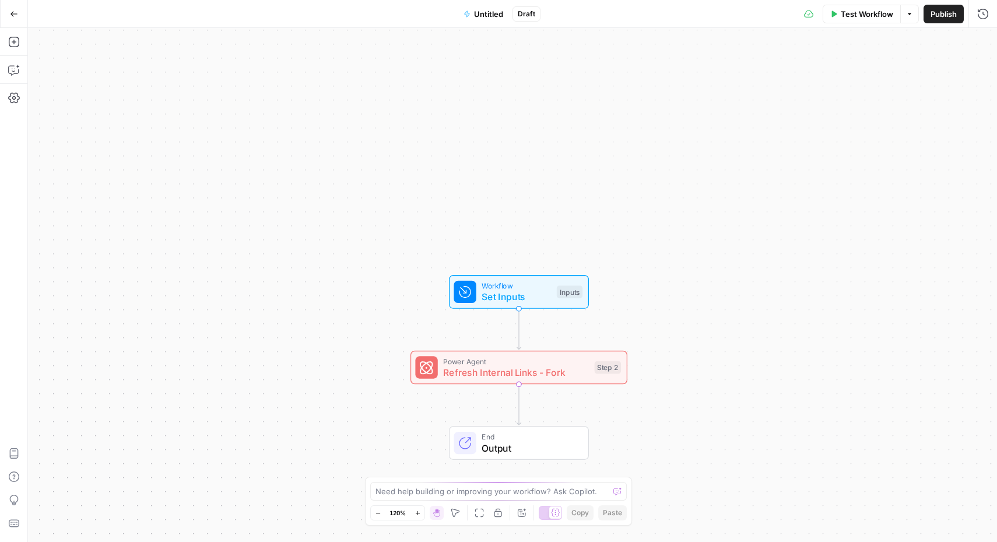
click at [15, 16] on icon "button" at bounding box center [14, 14] width 8 height 8
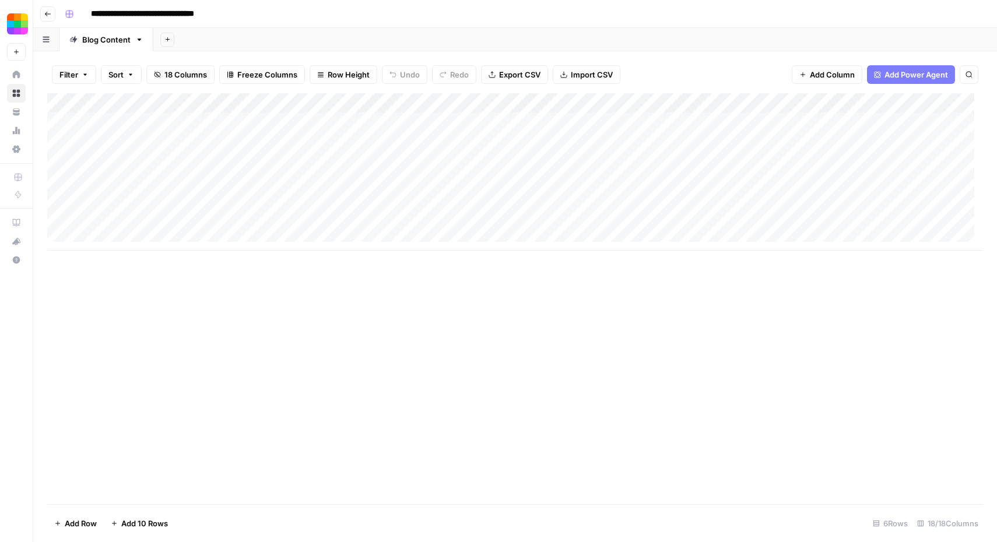
click at [54, 12] on button "Go back" at bounding box center [47, 13] width 15 height 15
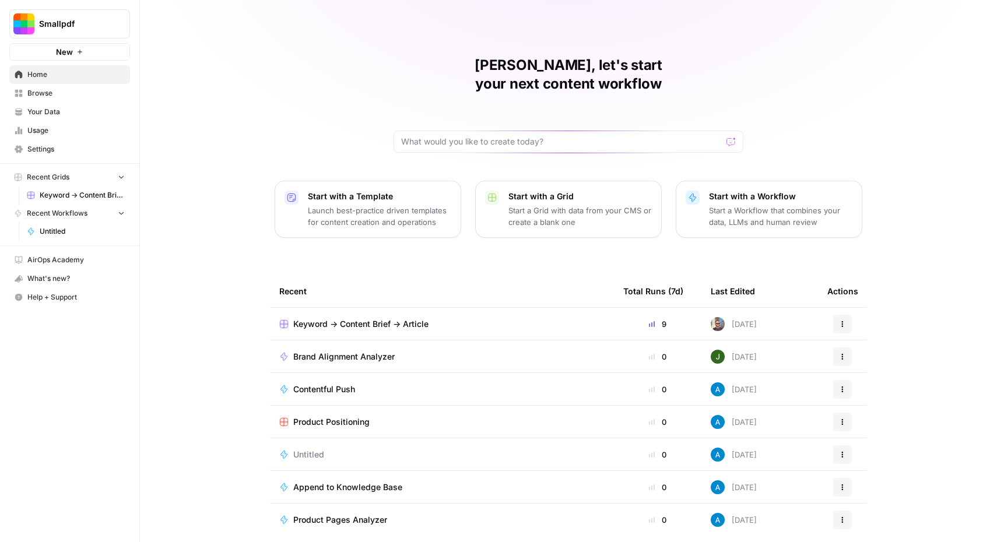
click at [54, 97] on span "Browse" at bounding box center [75, 93] width 97 height 10
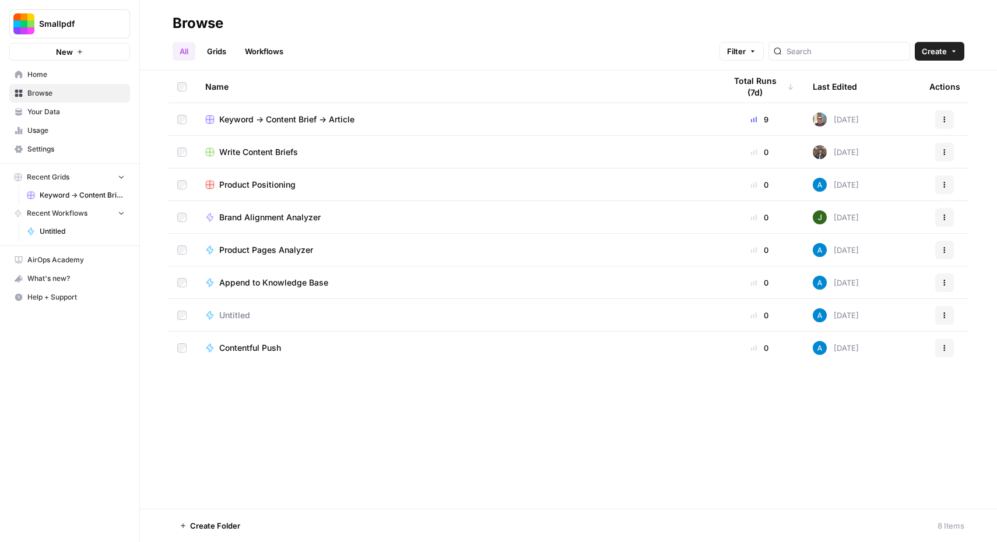
click at [264, 40] on div "All Grids Workflows Filter Create" at bounding box center [569, 47] width 792 height 28
click at [266, 50] on link "Workflows" at bounding box center [264, 51] width 52 height 19
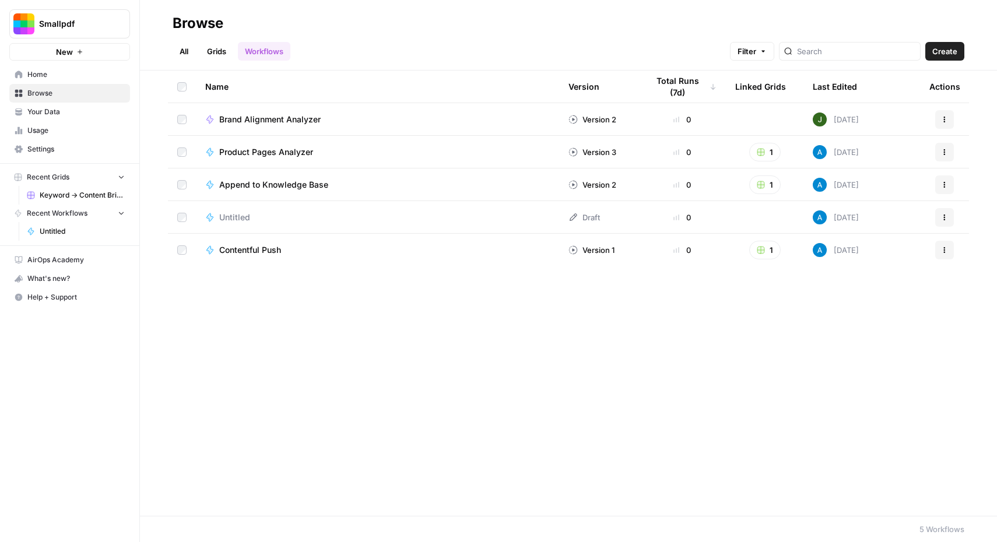
click at [286, 120] on span "Brand Alignment Analyzer" at bounding box center [269, 120] width 101 height 12
click at [245, 151] on span "Product Pages Analyzer" at bounding box center [266, 152] width 94 height 12
click at [233, 250] on span "Contentful Push" at bounding box center [250, 250] width 62 height 12
click at [53, 97] on span "Browse" at bounding box center [75, 93] width 97 height 10
click at [226, 49] on link "Grids" at bounding box center [216, 51] width 33 height 19
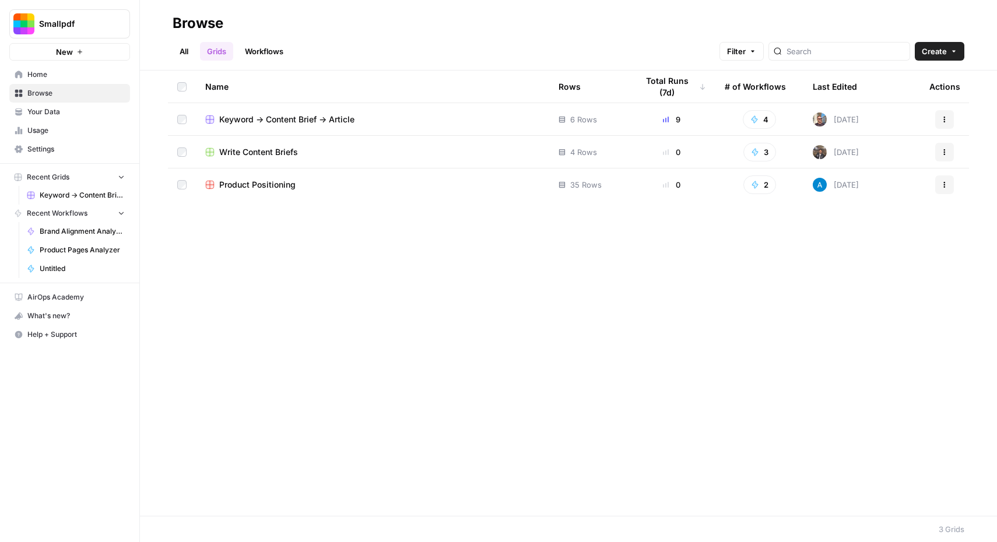
click at [319, 122] on span "Keyword -> Content Brief -> Article" at bounding box center [286, 120] width 135 height 12
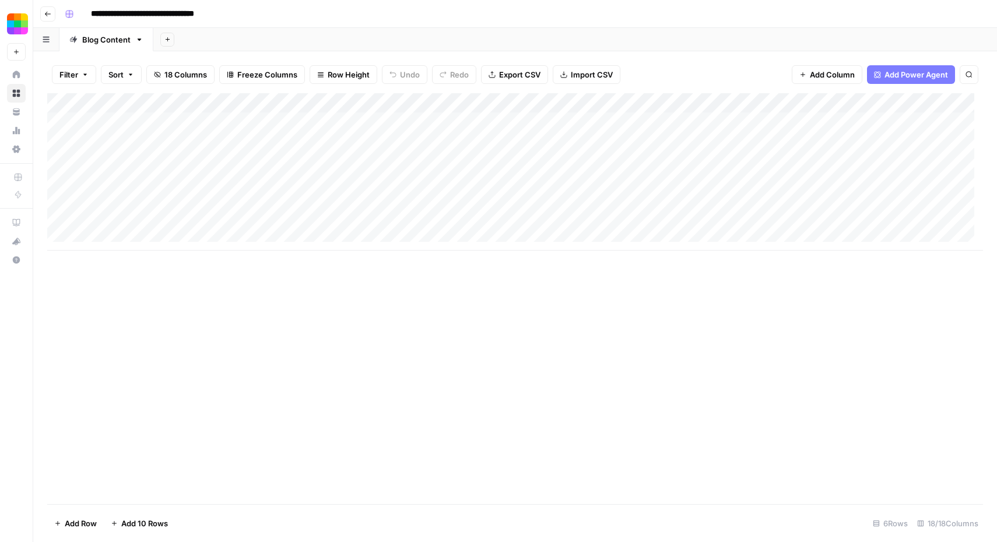
click at [168, 14] on input "**********" at bounding box center [159, 14] width 147 height 19
click at [271, 11] on div "**********" at bounding box center [522, 14] width 925 height 19
click at [71, 10] on icon "button" at bounding box center [69, 14] width 8 height 8
click at [53, 10] on button "Go back" at bounding box center [47, 13] width 15 height 15
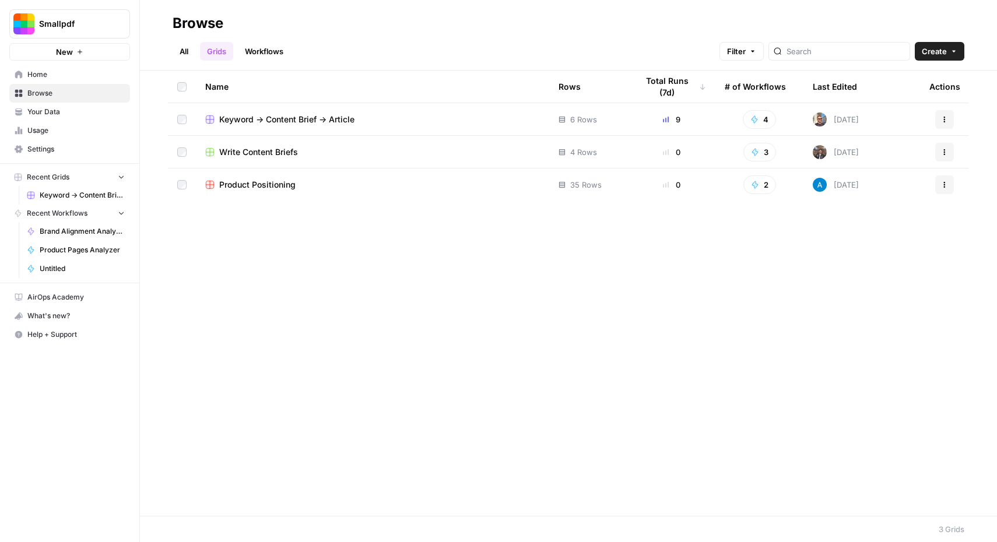
click at [184, 50] on link "All" at bounding box center [184, 51] width 23 height 19
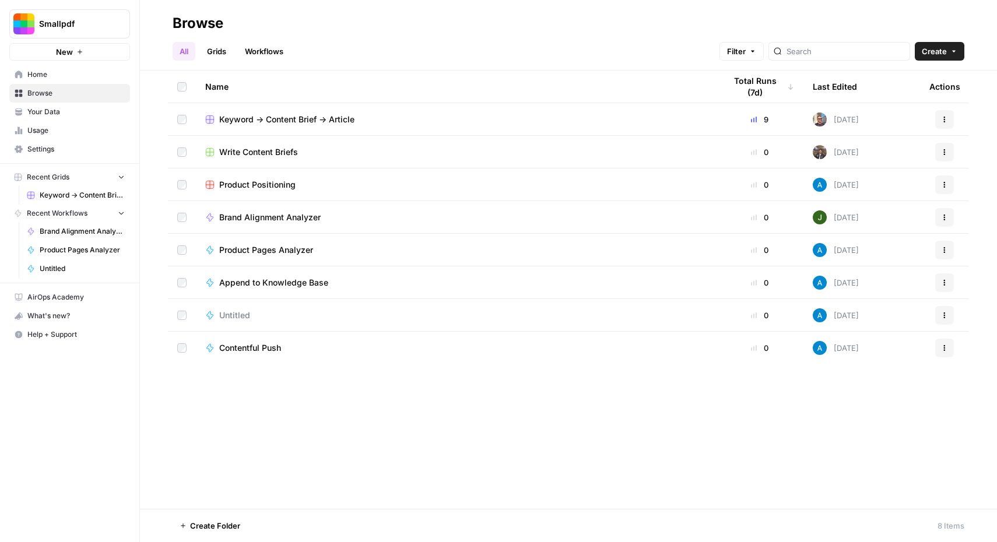
click at [50, 109] on span "Your Data" at bounding box center [75, 112] width 97 height 10
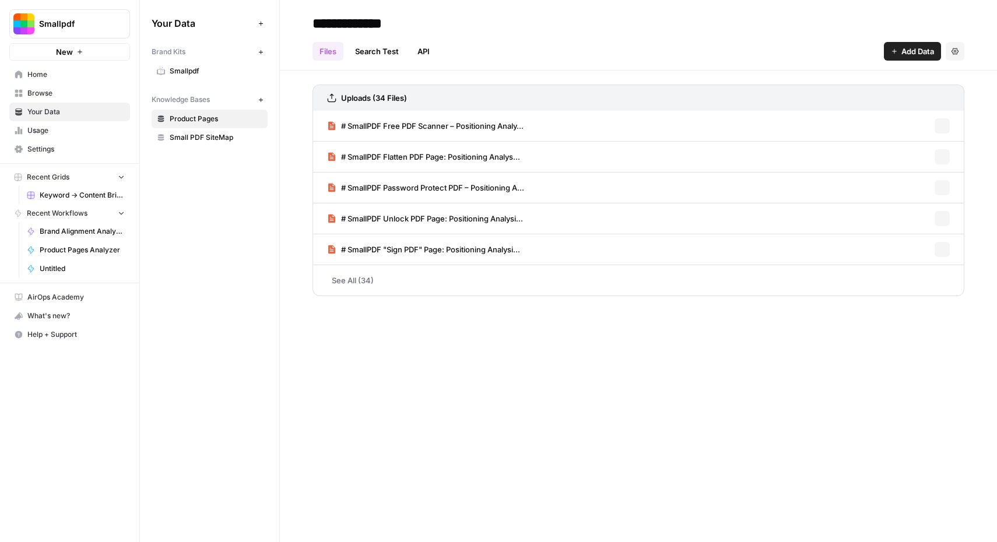
click at [74, 58] on button "New" at bounding box center [69, 51] width 121 height 17
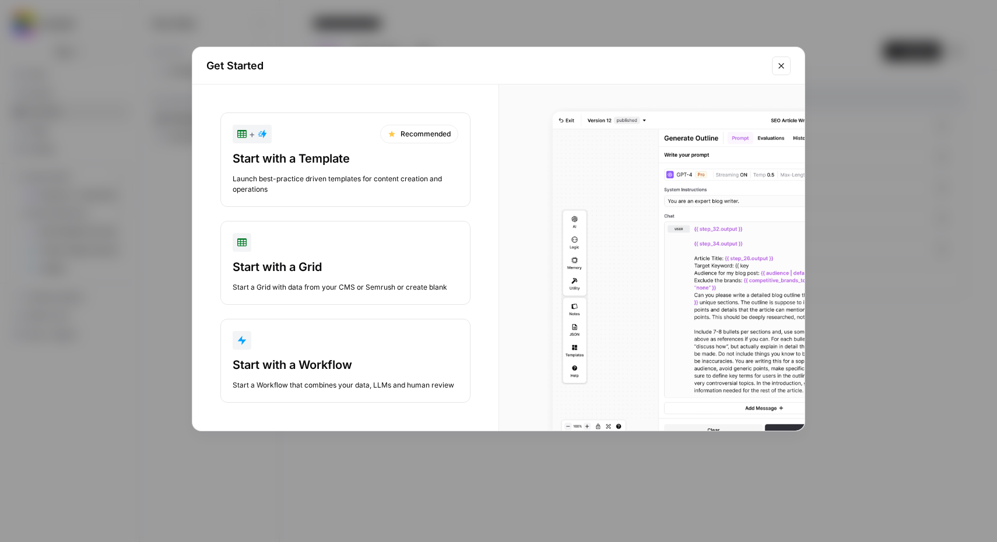
click at [309, 365] on div "Start with a Workflow" at bounding box center [346, 365] width 226 height 16
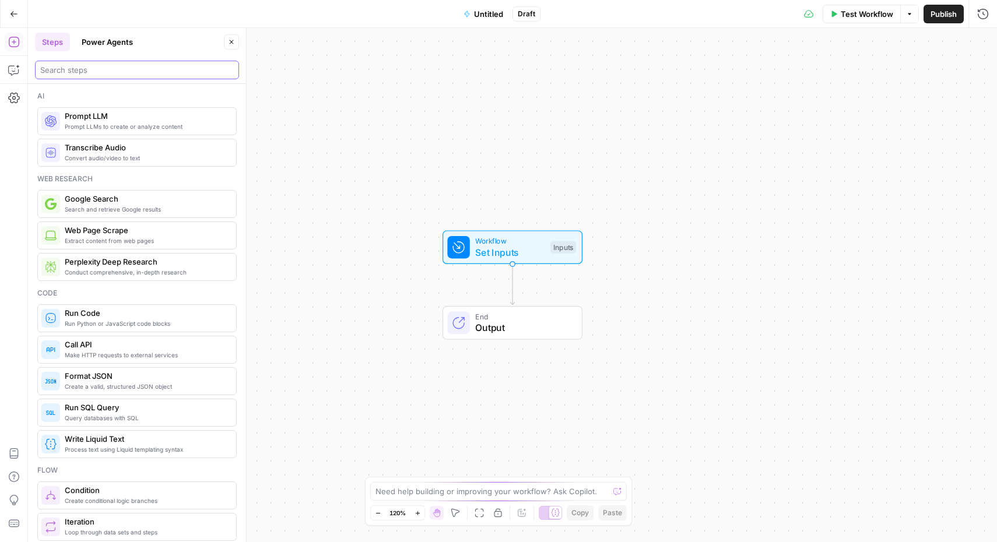
click at [150, 69] on input "search" at bounding box center [137, 70] width 194 height 12
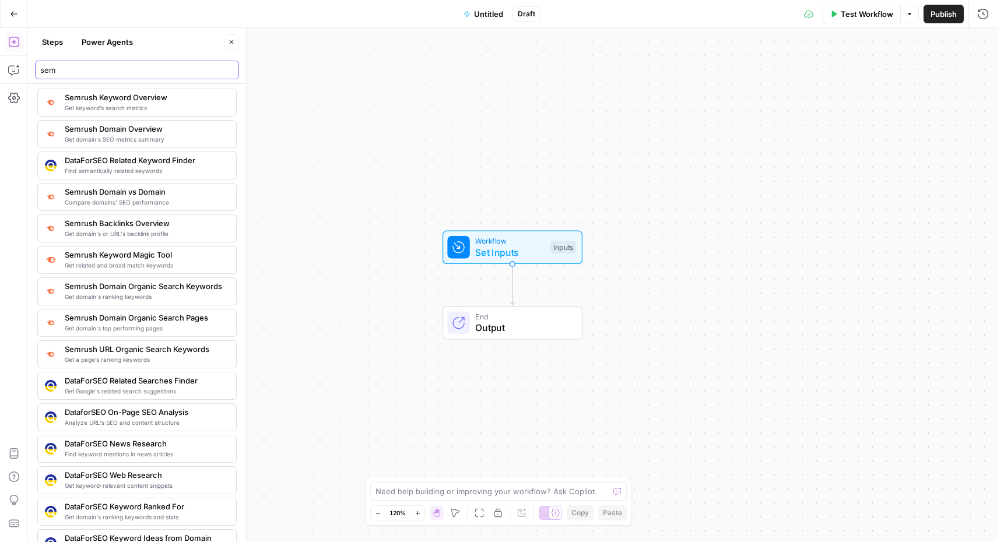
scroll to position [20, 0]
type input "sem"
click at [144, 355] on span "Get a page’s ranking keywords" at bounding box center [146, 358] width 162 height 9
